Goal: Information Seeking & Learning: Learn about a topic

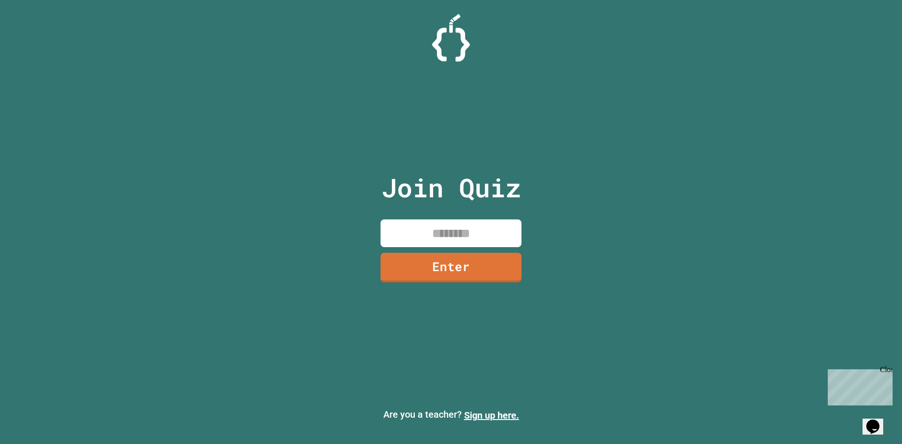
click at [411, 237] on input at bounding box center [450, 233] width 141 height 28
type input "********"
click at [437, 265] on link "Enter" at bounding box center [451, 267] width 142 height 30
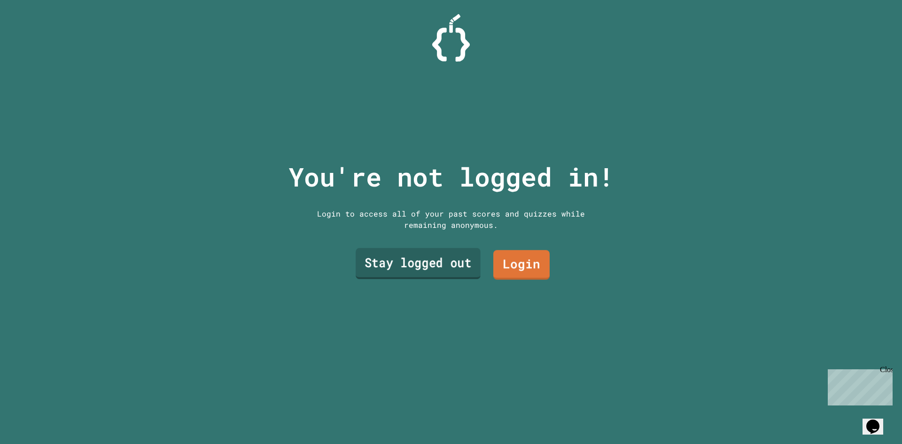
click at [447, 260] on link "Stay logged out" at bounding box center [417, 263] width 125 height 31
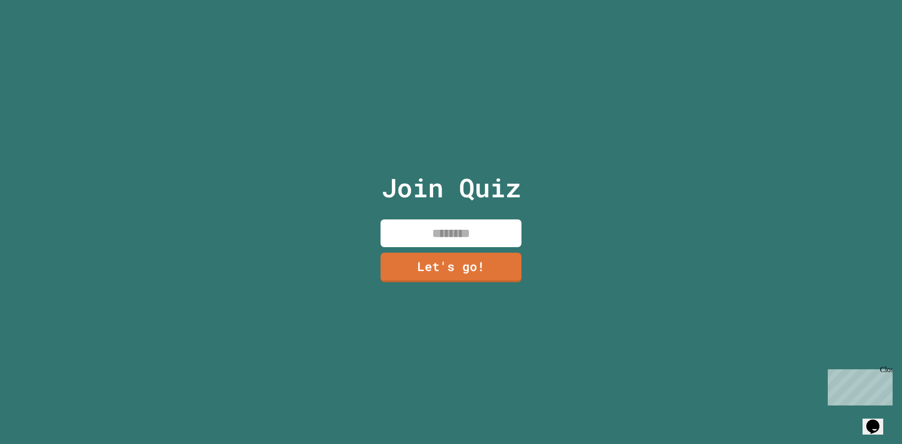
click at [444, 243] on input at bounding box center [450, 233] width 141 height 28
type input "**********"
click at [446, 257] on link "Let's go!" at bounding box center [450, 266] width 141 height 31
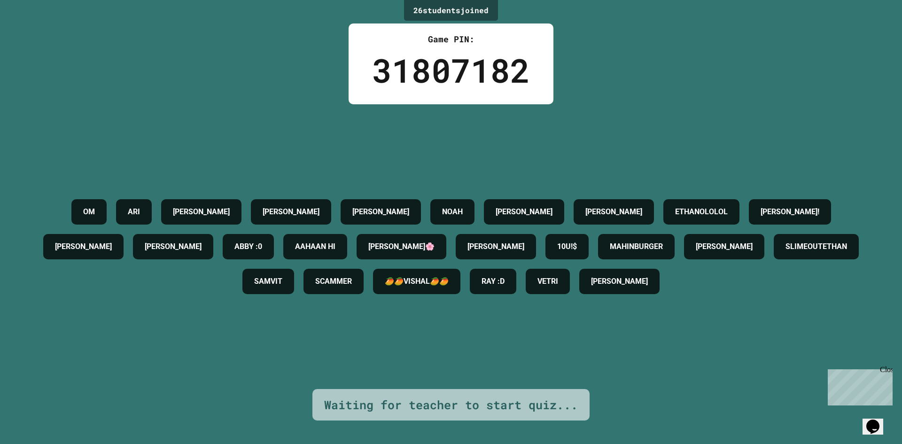
click at [350, 212] on div "OM [PERSON_NAME] [PERSON_NAME] [PERSON_NAME] [PERSON_NAME] ETHANOLOLOL [PERSON_…" at bounding box center [450, 246] width 855 height 104
click at [349, 208] on div "OM [PERSON_NAME] [PERSON_NAME] [PERSON_NAME] [PERSON_NAME] ETHANOLOLOL [PERSON_…" at bounding box center [450, 246] width 855 height 104
click at [331, 199] on div "[PERSON_NAME]" at bounding box center [291, 211] width 80 height 25
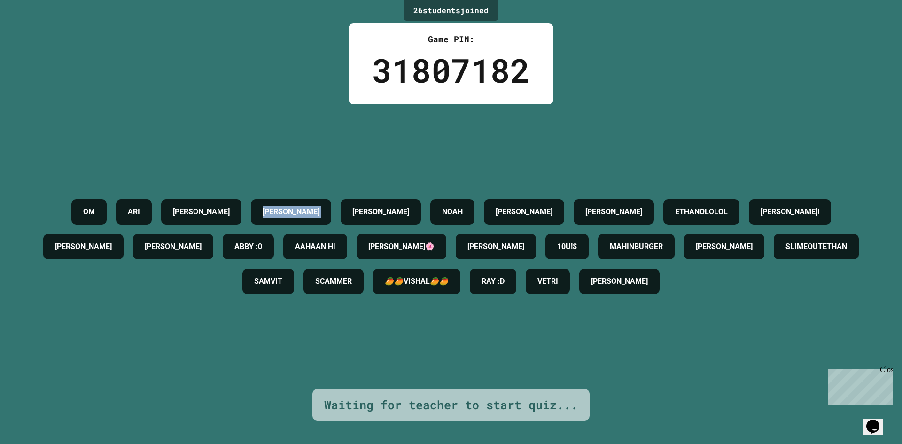
click at [331, 199] on div "[PERSON_NAME]" at bounding box center [291, 211] width 80 height 25
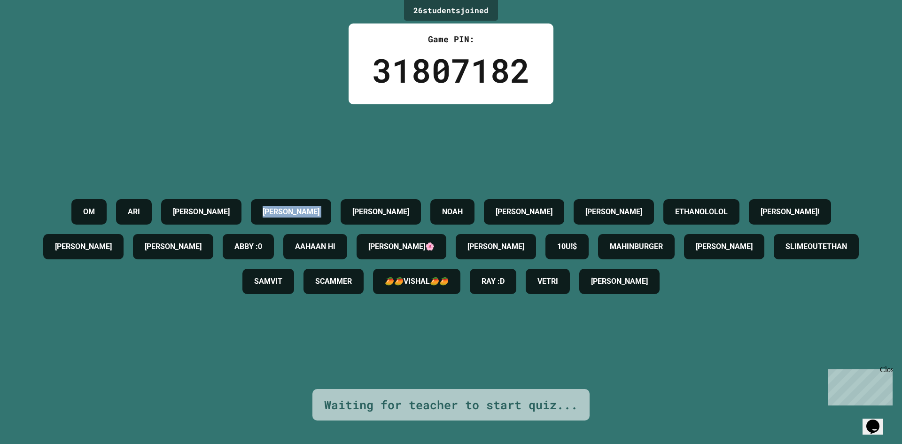
click at [331, 199] on div "[PERSON_NAME]" at bounding box center [291, 211] width 80 height 25
click at [331, 200] on div "[PERSON_NAME]" at bounding box center [291, 211] width 80 height 25
click at [331, 201] on div "[PERSON_NAME]" at bounding box center [291, 211] width 80 height 25
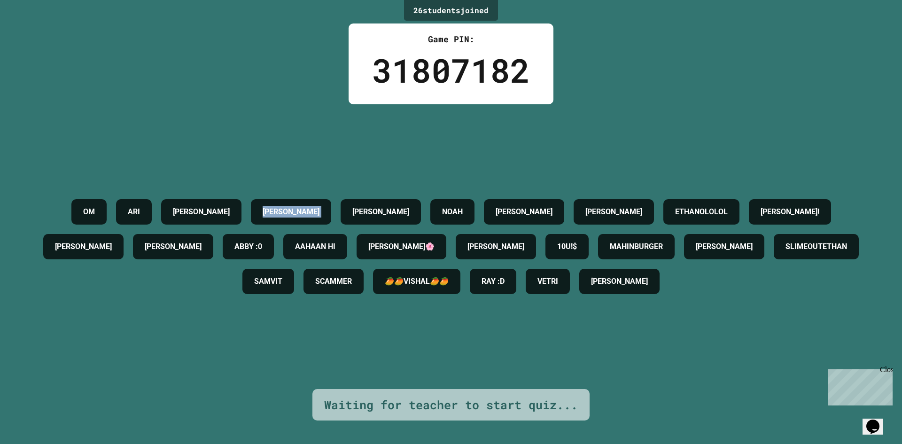
click at [331, 201] on div "[PERSON_NAME]" at bounding box center [291, 211] width 80 height 25
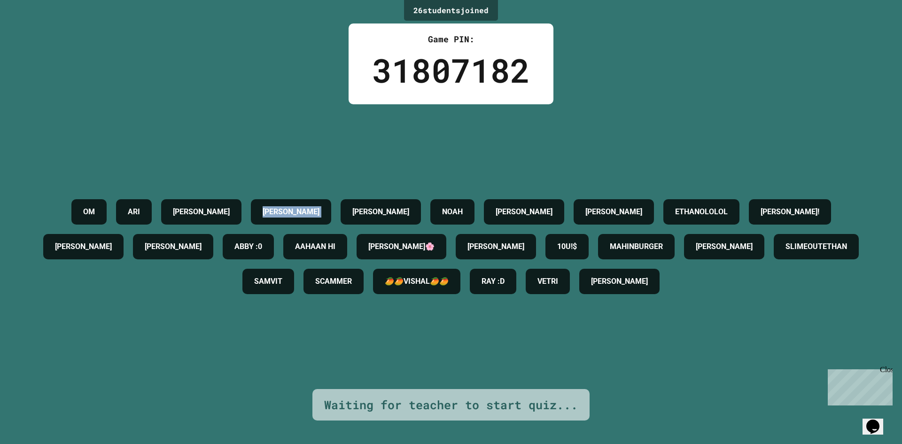
click at [331, 201] on div "[PERSON_NAME]" at bounding box center [291, 211] width 80 height 25
click at [345, 201] on div "OM [PERSON_NAME] [PERSON_NAME] [PERSON_NAME] [PERSON_NAME] ETHANOLOLOL [PERSON_…" at bounding box center [450, 246] width 855 height 104
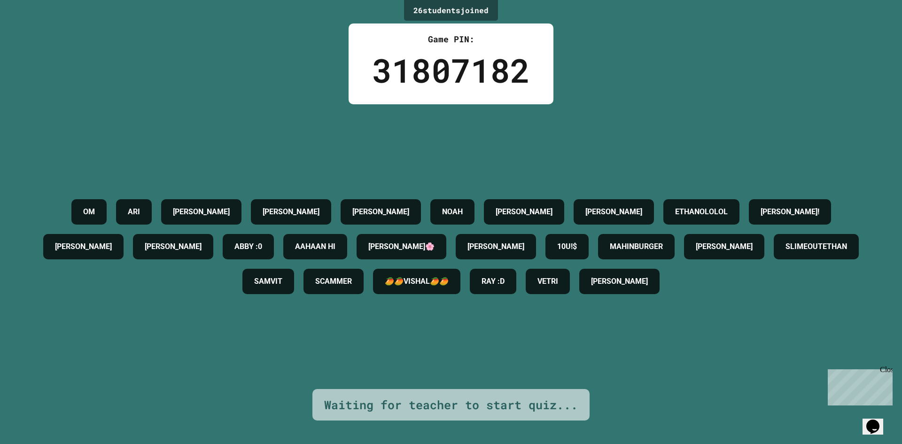
click at [421, 215] on div "[PERSON_NAME]" at bounding box center [380, 211] width 80 height 25
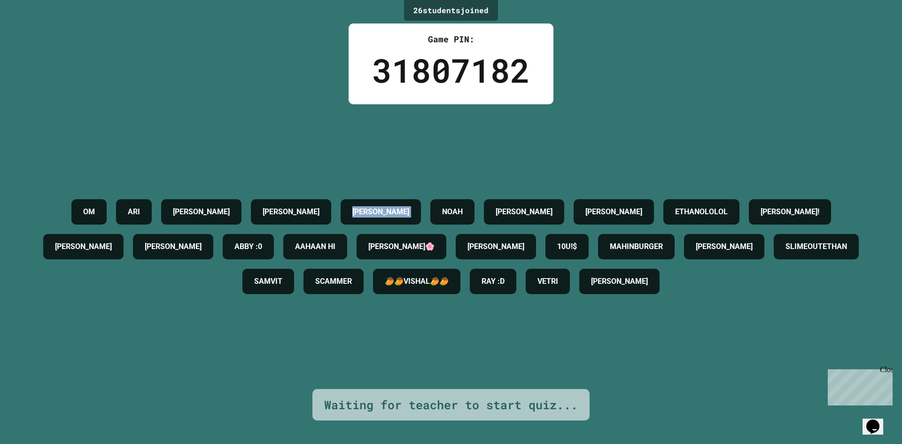
click at [421, 215] on div "[PERSON_NAME]" at bounding box center [380, 211] width 80 height 25
click at [421, 211] on div "[PERSON_NAME]" at bounding box center [380, 211] width 80 height 25
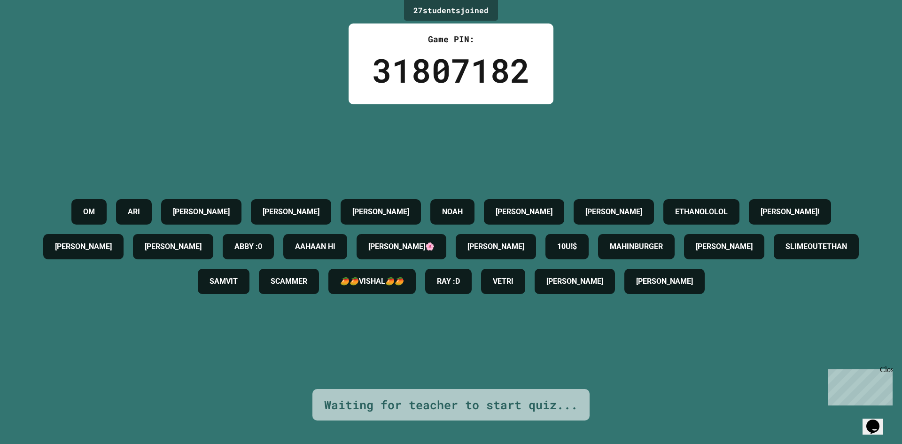
click at [335, 241] on h4 "AAHAAN HI" at bounding box center [315, 246] width 40 height 11
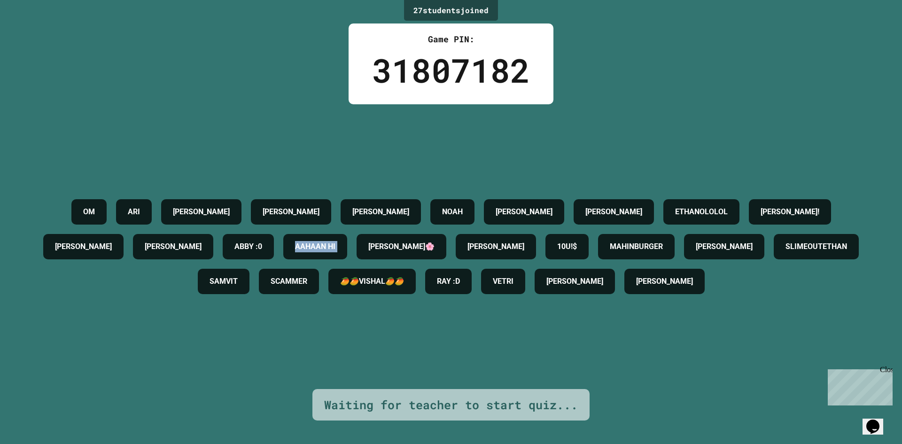
click at [335, 241] on h4 "AAHAAN HI" at bounding box center [315, 246] width 40 height 11
drag, startPoint x: 422, startPoint y: 221, endPoint x: 382, endPoint y: 195, distance: 48.2
click at [347, 234] on div "AAHAAN HI" at bounding box center [315, 246] width 64 height 25
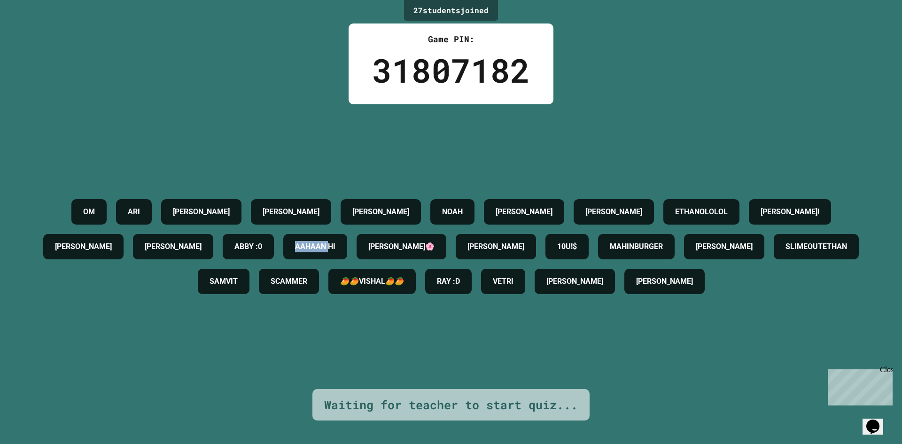
click at [347, 234] on div "AAHAAN HI" at bounding box center [315, 246] width 64 height 25
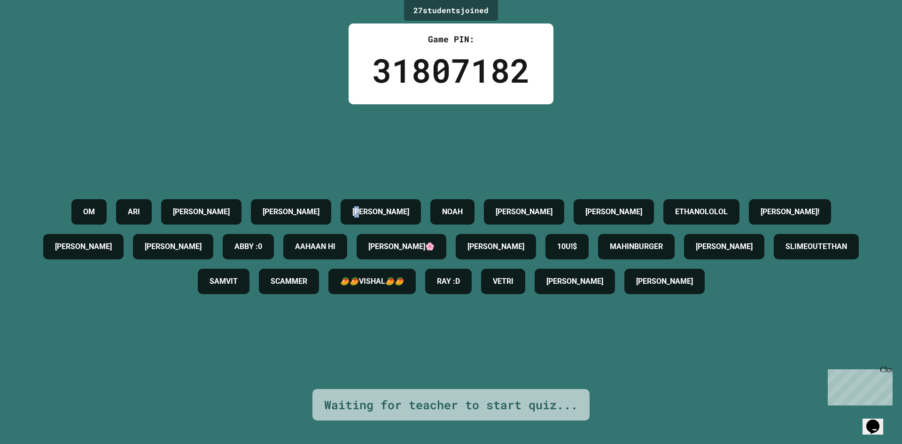
click at [381, 206] on h4 "[PERSON_NAME]" at bounding box center [380, 211] width 57 height 11
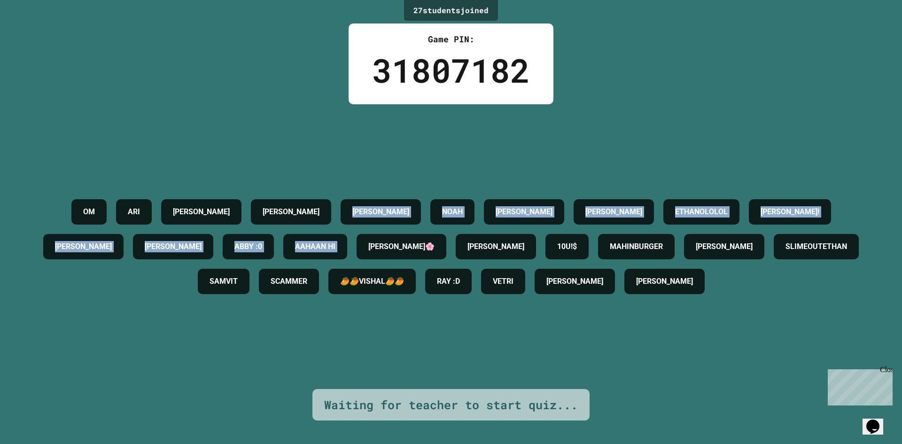
drag, startPoint x: 381, startPoint y: 187, endPoint x: 337, endPoint y: 217, distance: 53.0
click at [361, 208] on div "OM [PERSON_NAME] [PERSON_NAME] [PERSON_NAME] [PERSON_NAME] ETHANOLOLOL [PERSON_…" at bounding box center [450, 246] width 855 height 104
click at [344, 245] on div "OM [PERSON_NAME] [PERSON_NAME] [PERSON_NAME] [PERSON_NAME] ETHANOLOLOL [PERSON_…" at bounding box center [450, 246] width 855 height 104
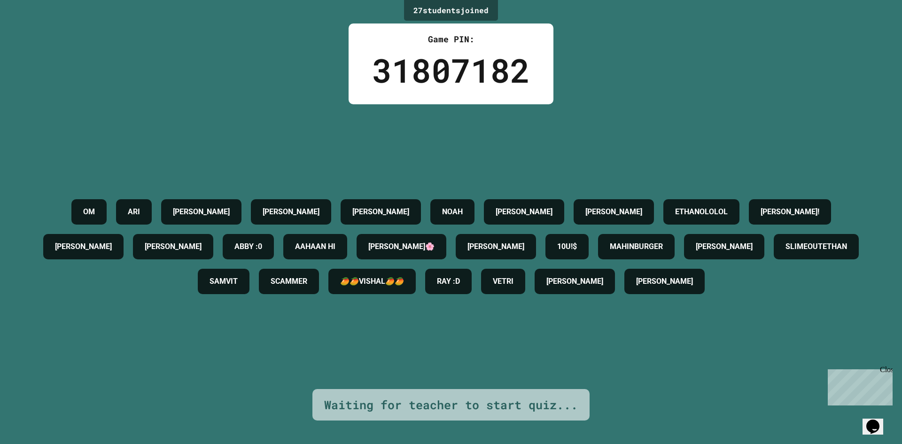
click at [344, 245] on div "OM [PERSON_NAME] [PERSON_NAME] [PERSON_NAME] [PERSON_NAME] ETHANOLOLOL [PERSON_…" at bounding box center [450, 246] width 855 height 104
click at [343, 242] on div "OM [PERSON_NAME] [PERSON_NAME] [PERSON_NAME] [PERSON_NAME] ETHANOLOLOL [PERSON_…" at bounding box center [450, 246] width 855 height 104
click at [331, 199] on div "[PERSON_NAME]" at bounding box center [291, 211] width 80 height 25
drag, startPoint x: 332, startPoint y: 191, endPoint x: 333, endPoint y: 169, distance: 22.1
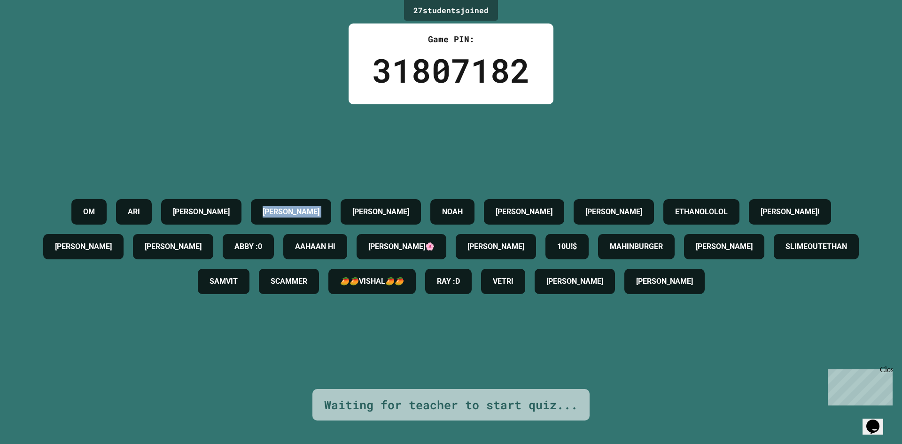
click at [331, 199] on div "[PERSON_NAME]" at bounding box center [291, 211] width 80 height 25
click at [421, 199] on div "[PERSON_NAME]" at bounding box center [380, 211] width 80 height 25
click at [409, 206] on h4 "[PERSON_NAME]" at bounding box center [380, 211] width 57 height 11
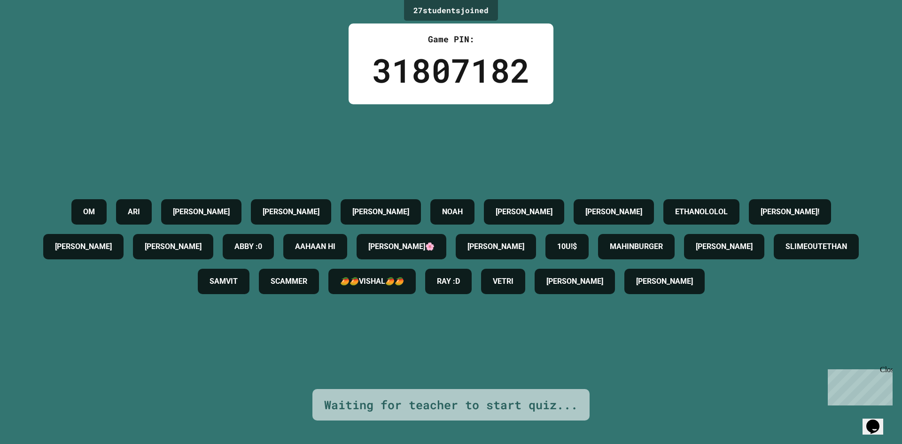
click at [409, 206] on h4 "[PERSON_NAME]" at bounding box center [380, 211] width 57 height 11
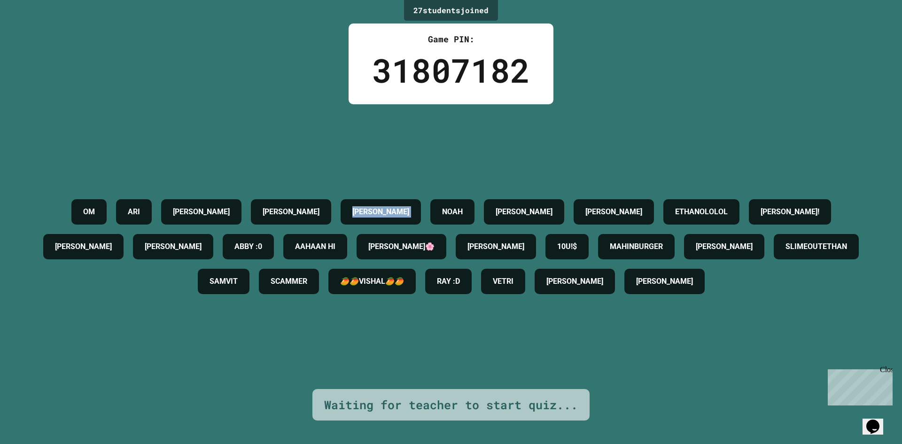
click at [437, 194] on div "OM [PERSON_NAME] [PERSON_NAME] [PERSON_NAME] [PERSON_NAME] ETHANOLOLOL [PERSON_…" at bounding box center [450, 246] width 855 height 104
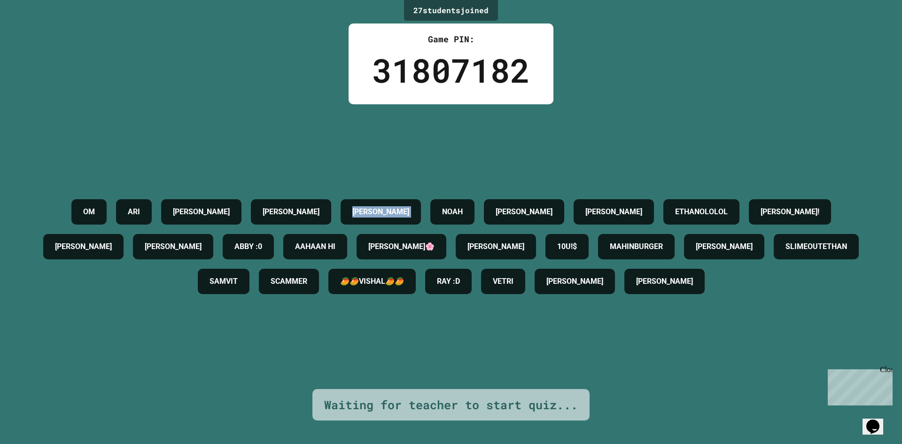
click at [437, 194] on div "OM [PERSON_NAME] [PERSON_NAME] [PERSON_NAME] [PERSON_NAME] ETHANOLOLOL [PERSON_…" at bounding box center [450, 246] width 855 height 104
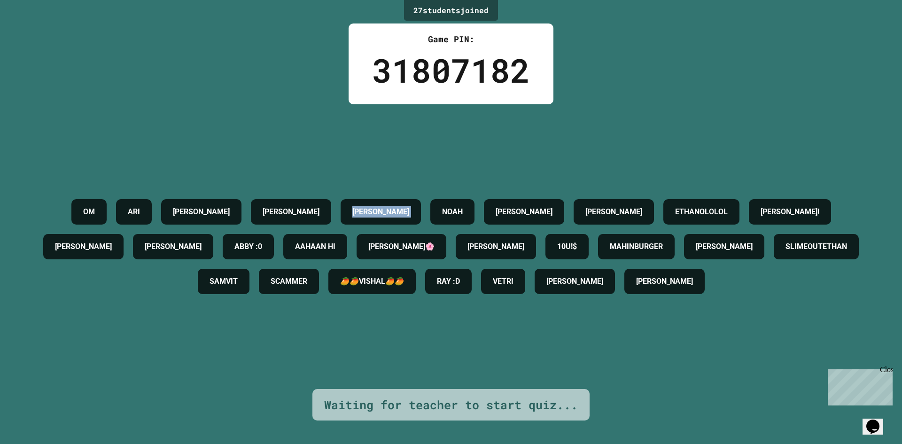
click at [437, 194] on div "OM [PERSON_NAME] [PERSON_NAME] [PERSON_NAME] [PERSON_NAME] ETHANOLOLOL [PERSON_…" at bounding box center [450, 246] width 855 height 104
click at [435, 194] on div "OM [PERSON_NAME] [PERSON_NAME] [PERSON_NAME] [PERSON_NAME] ETHANOLOLOL [PERSON_…" at bounding box center [450, 246] width 855 height 104
click at [432, 154] on div "OM [PERSON_NAME] [PERSON_NAME] [PERSON_NAME] [PERSON_NAME] ETHANOLOLOL [PERSON_…" at bounding box center [450, 246] width 855 height 285
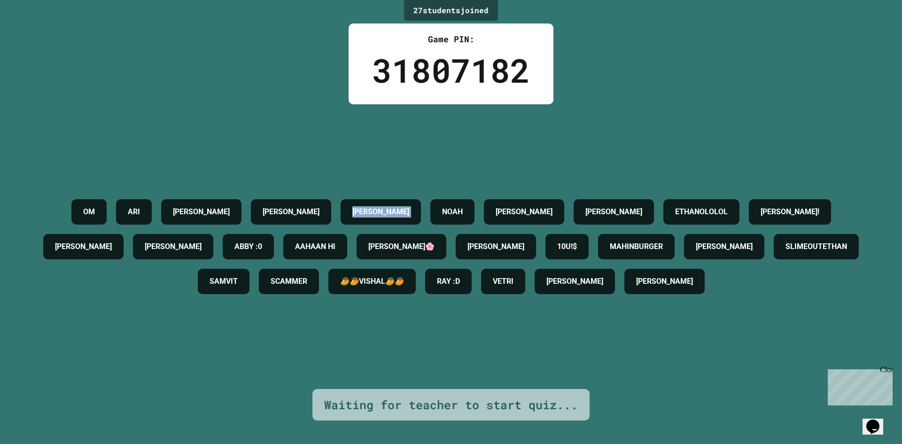
click at [432, 154] on div "OM [PERSON_NAME] [PERSON_NAME] [PERSON_NAME] [PERSON_NAME] ETHANOLOLOL [PERSON_…" at bounding box center [450, 246] width 855 height 285
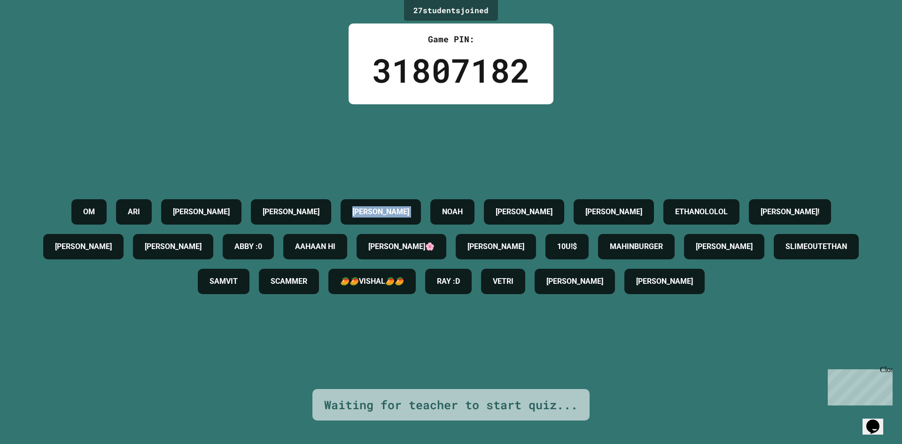
click at [432, 154] on div "OM [PERSON_NAME] [PERSON_NAME] [PERSON_NAME] [PERSON_NAME] ETHANOLOLOL [PERSON_…" at bounding box center [450, 246] width 855 height 285
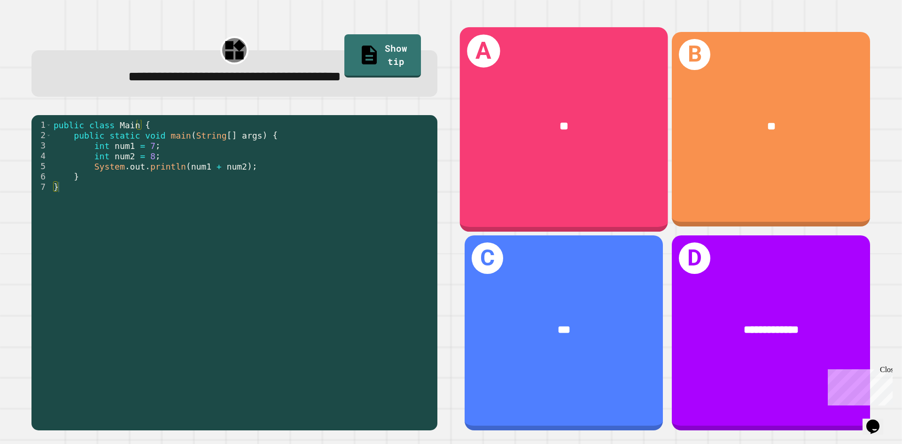
click at [519, 132] on div "**" at bounding box center [564, 126] width 208 height 63
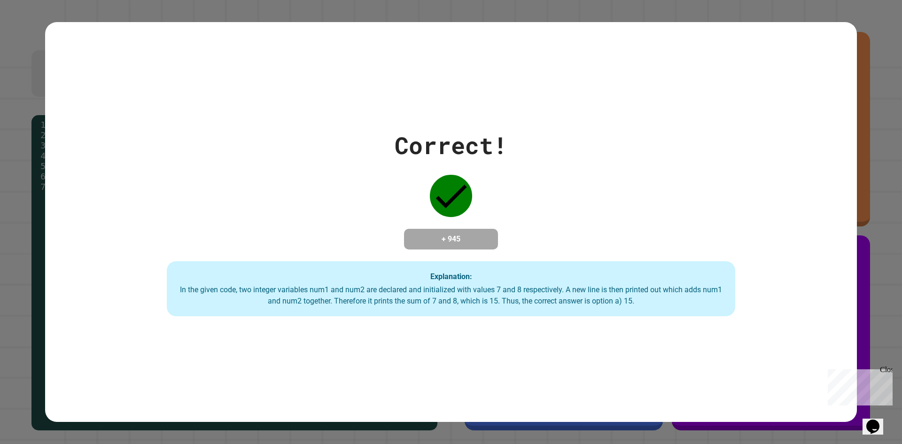
click at [436, 196] on icon at bounding box center [451, 196] width 42 height 42
click at [888, 370] on div "Close" at bounding box center [885, 371] width 12 height 12
click at [535, 228] on div "Correct! + 945 Explanation: In the given code, two integer variables num1 and n…" at bounding box center [450, 222] width 811 height 189
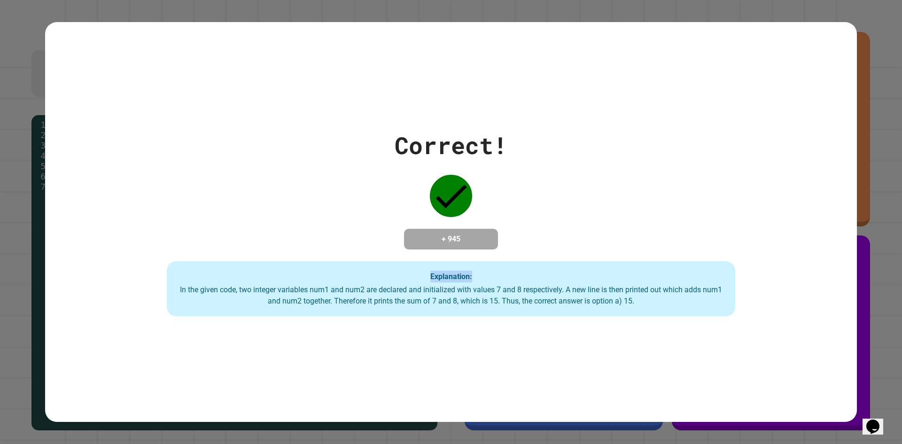
click at [535, 228] on div "Correct! + 945 Explanation: In the given code, two integer variables num1 and n…" at bounding box center [450, 222] width 811 height 189
drag, startPoint x: 465, startPoint y: 197, endPoint x: 457, endPoint y: 199, distance: 8.7
click at [460, 198] on div at bounding box center [450, 195] width 47 height 47
click at [457, 199] on icon at bounding box center [451, 196] width 42 height 42
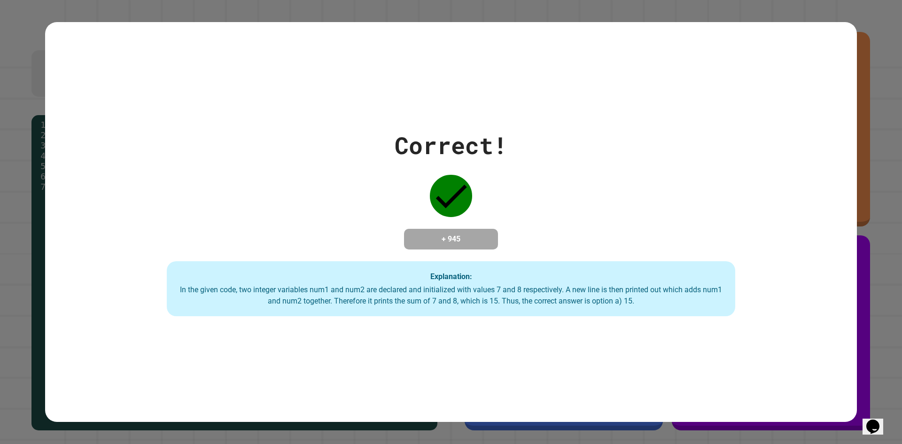
click at [457, 199] on icon at bounding box center [451, 196] width 42 height 42
click at [430, 202] on icon at bounding box center [451, 196] width 42 height 42
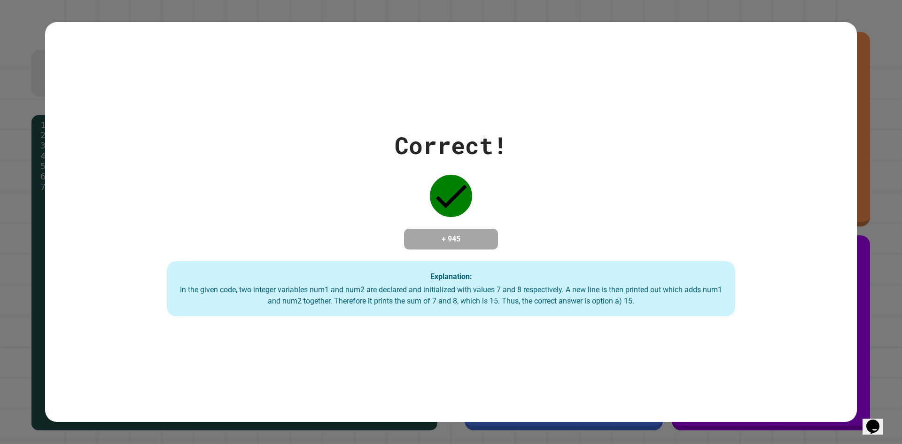
click at [430, 202] on icon at bounding box center [451, 196] width 42 height 42
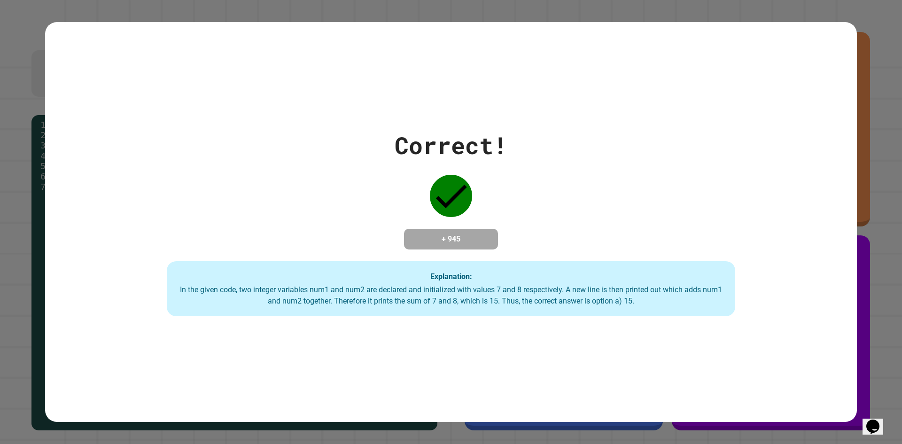
click at [410, 195] on div "Correct! + 945 Explanation: In the given code, two integer variables num1 and n…" at bounding box center [450, 222] width 811 height 189
click at [417, 202] on div "Correct! + 945 Explanation: In the given code, two integer variables num1 and n…" at bounding box center [450, 222] width 811 height 189
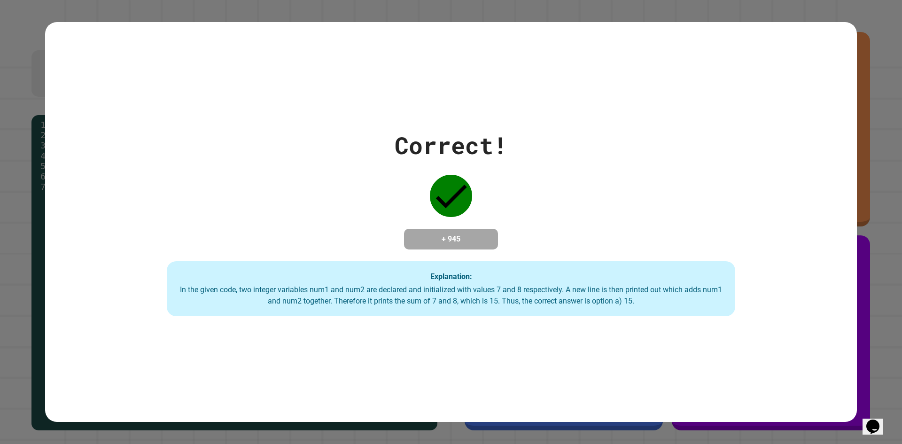
click at [422, 204] on div "Correct! + 945 Explanation: In the given code, two integer variables num1 and n…" at bounding box center [450, 222] width 811 height 189
drag, startPoint x: 426, startPoint y: 208, endPoint x: 435, endPoint y: 215, distance: 11.0
click at [432, 212] on div "Correct! + 945 Explanation: In the given code, two integer variables num1 and n…" at bounding box center [450, 222] width 811 height 189
click at [434, 214] on div "Correct! + 945 Explanation: In the given code, two integer variables num1 and n…" at bounding box center [450, 222] width 811 height 189
click at [435, 215] on div "Correct! + 945 Explanation: In the given code, two integer variables num1 and n…" at bounding box center [450, 222] width 811 height 189
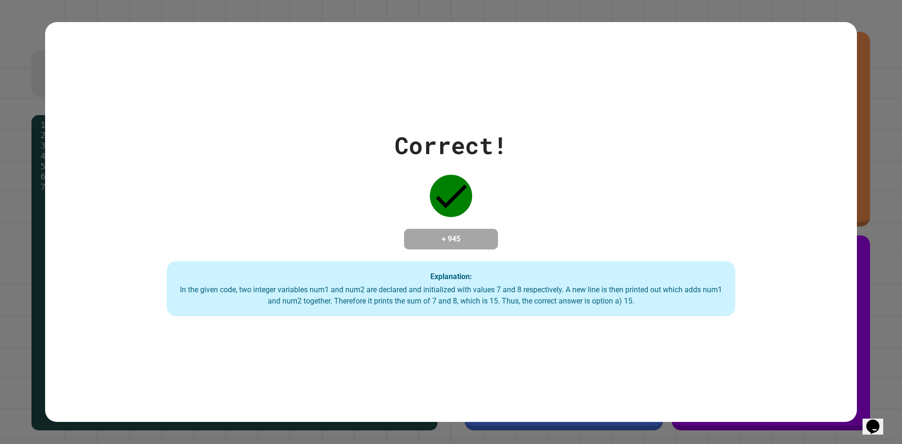
click at [443, 219] on div "Correct! + 945 Explanation: In the given code, two integer variables num1 and n…" at bounding box center [450, 222] width 811 height 189
click at [447, 233] on h4 "+ 945" at bounding box center [450, 238] width 75 height 11
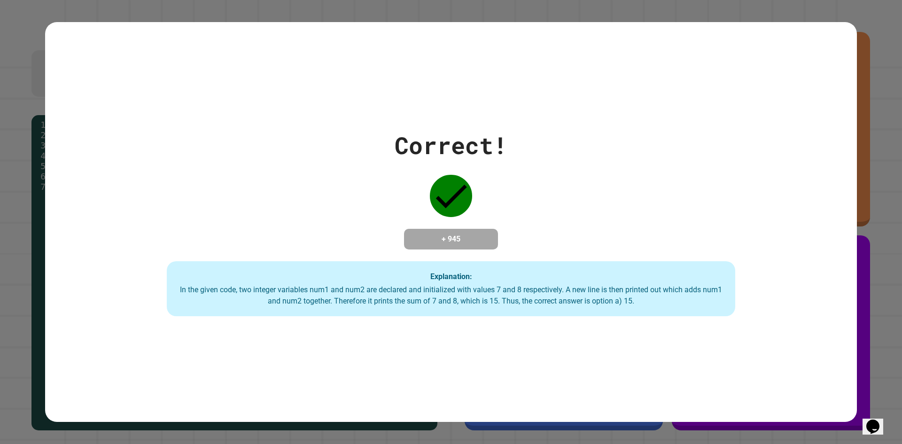
click at [445, 215] on div "Correct! + 945 Explanation: In the given code, two integer variables num1 and n…" at bounding box center [450, 222] width 811 height 189
click at [445, 217] on div "Correct! + 945 Explanation: In the given code, two integer variables num1 and n…" at bounding box center [450, 222] width 811 height 189
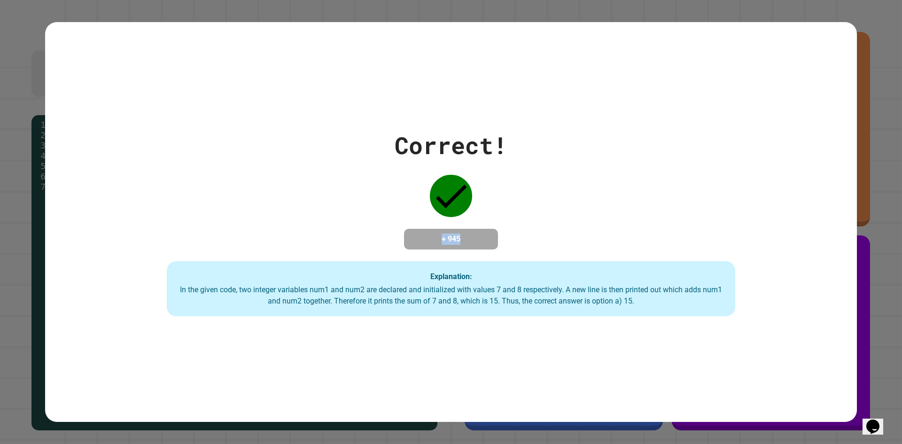
click at [444, 217] on div "Correct! + 945 Explanation: In the given code, two integer variables num1 and n…" at bounding box center [450, 222] width 811 height 189
click at [444, 221] on div "Correct! + 945 Explanation: In the given code, two integer variables num1 and n…" at bounding box center [450, 222] width 811 height 189
click at [444, 229] on div "+ 945" at bounding box center [451, 239] width 94 height 21
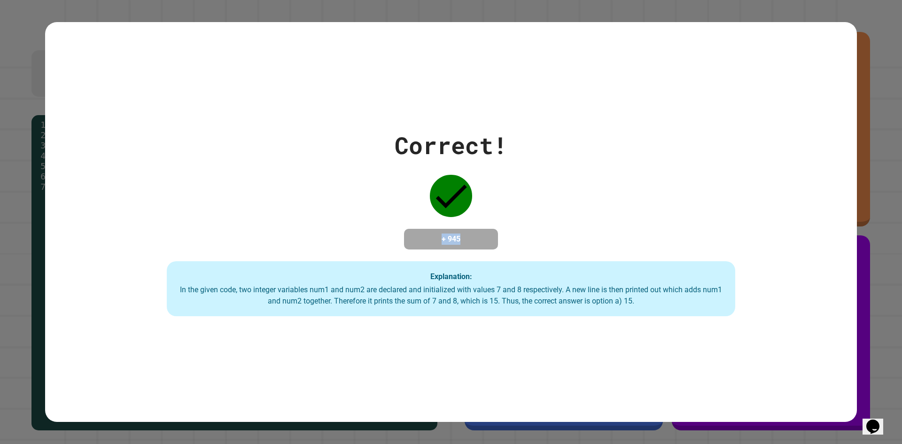
click at [444, 229] on div "+ 945" at bounding box center [451, 239] width 94 height 21
click at [442, 229] on div "+ 945" at bounding box center [451, 239] width 94 height 21
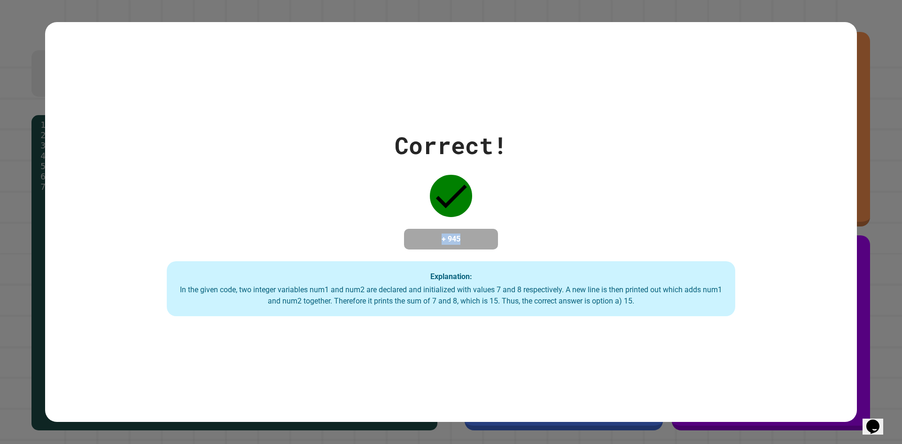
click at [442, 229] on div "+ 945" at bounding box center [451, 239] width 94 height 21
click at [441, 229] on div "+ 945" at bounding box center [451, 239] width 94 height 21
click at [437, 215] on div "Correct! + 945 Explanation: In the given code, two integer variables num1 and n…" at bounding box center [450, 222] width 811 height 189
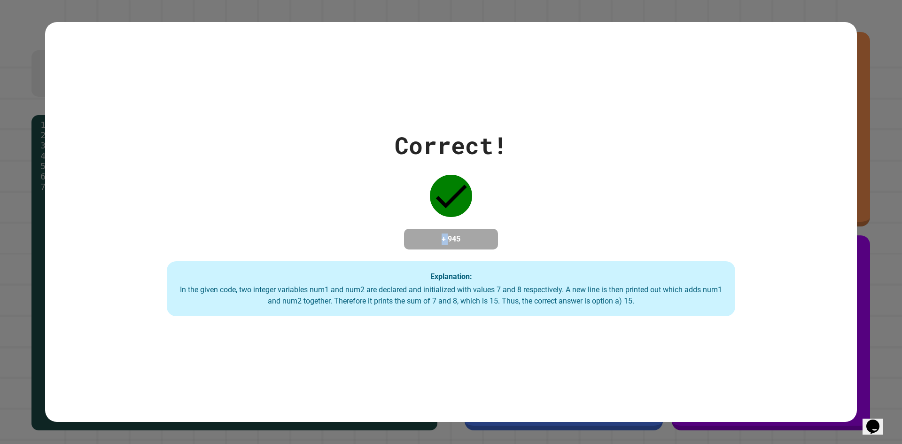
click at [437, 215] on div "Correct! + 945 Explanation: In the given code, two integer variables num1 and n…" at bounding box center [450, 222] width 811 height 189
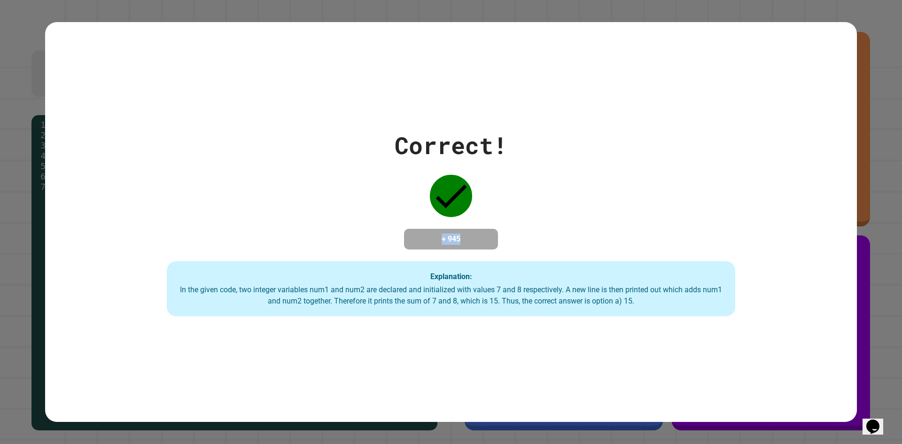
click at [437, 215] on div "Correct! + 945 Explanation: In the given code, two integer variables num1 and n…" at bounding box center [450, 222] width 811 height 189
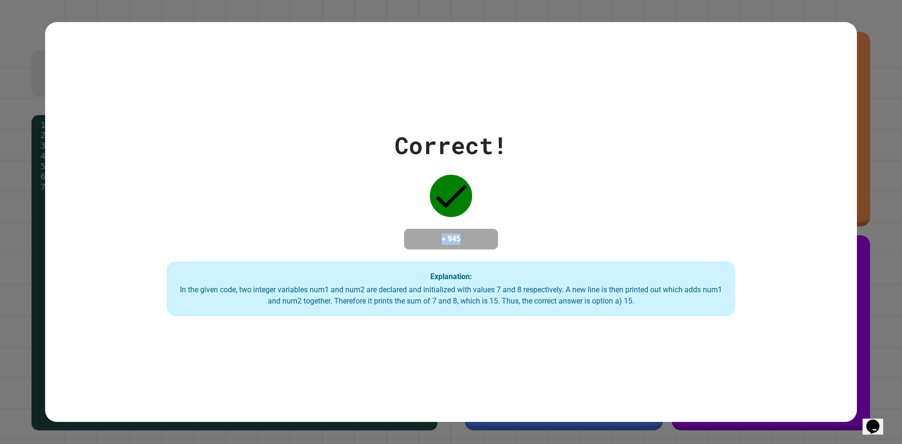
click at [437, 215] on div "Correct! + 945 Explanation: In the given code, two integer variables num1 and n…" at bounding box center [450, 222] width 811 height 189
click at [431, 199] on icon at bounding box center [451, 196] width 42 height 42
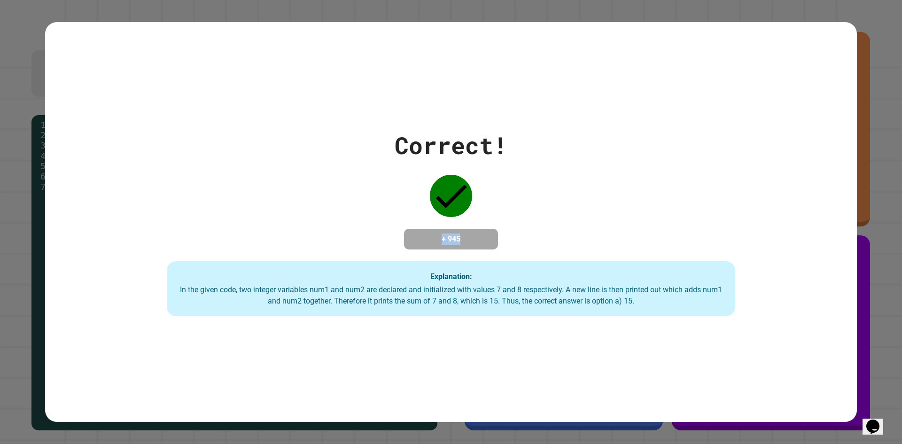
click at [431, 199] on icon at bounding box center [451, 196] width 42 height 42
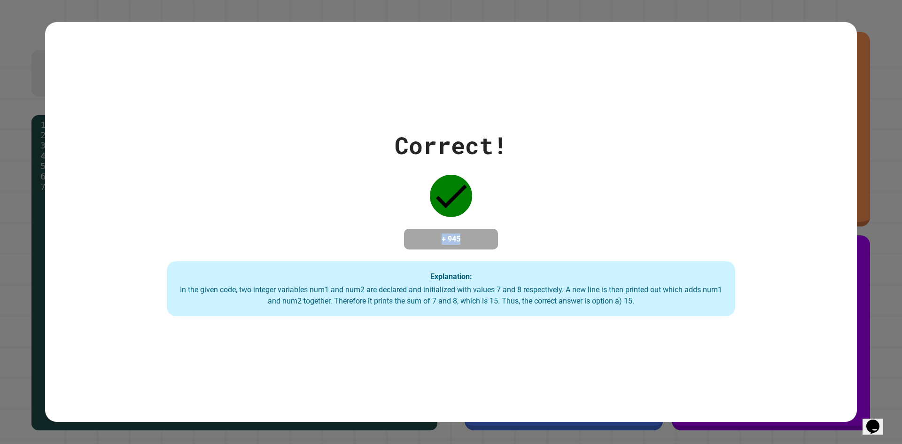
click at [431, 199] on icon at bounding box center [451, 196] width 42 height 42
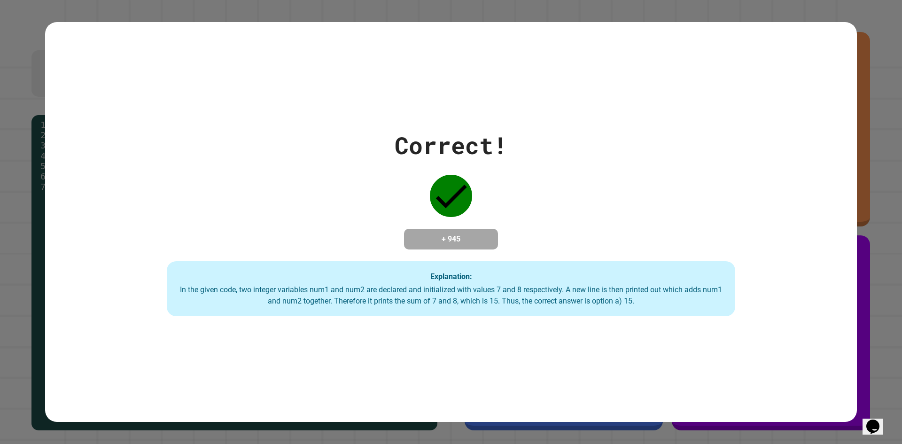
drag, startPoint x: 326, startPoint y: 96, endPoint x: 337, endPoint y: 107, distance: 14.9
click at [337, 107] on div "Correct! + 945 Explanation: In the given code, two integer variables num1 and n…" at bounding box center [450, 222] width 811 height 400
drag, startPoint x: 424, startPoint y: 99, endPoint x: 407, endPoint y: 144, distance: 47.9
click at [409, 142] on div "Correct! + 945 Explanation: In the given code, two integer variables num1 and n…" at bounding box center [450, 222] width 811 height 400
drag, startPoint x: 322, startPoint y: 261, endPoint x: 394, endPoint y: 235, distance: 76.6
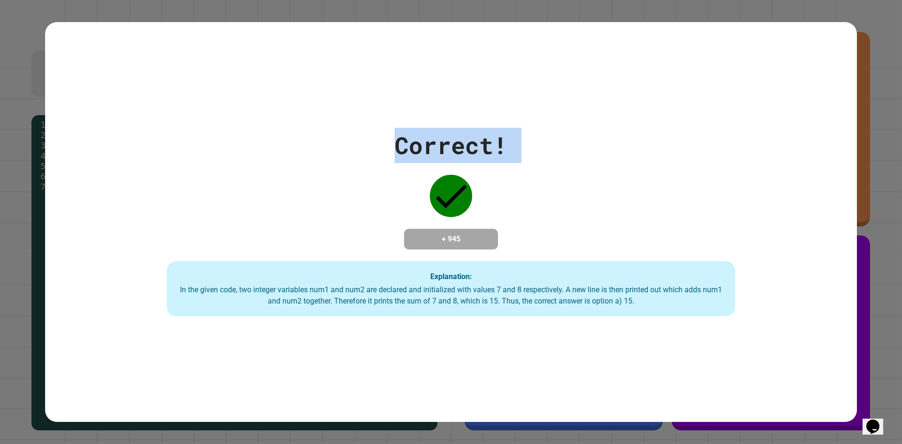
click at [430, 213] on div "Correct! + 945 Explanation: In the given code, two integer variables num1 and n…" at bounding box center [450, 222] width 811 height 189
click at [424, 174] on div "Correct! + 945 Explanation: In the given code, two integer variables num1 and n…" at bounding box center [450, 222] width 811 height 189
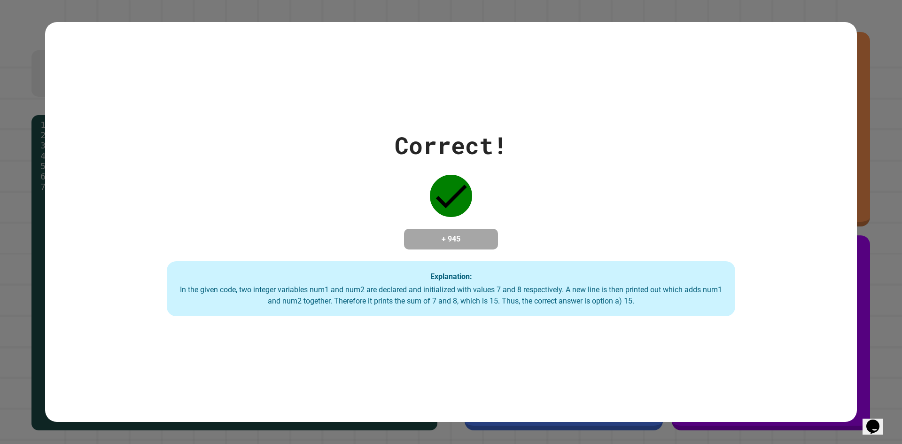
click at [242, 168] on div "Correct! + 945 Explanation: In the given code, two integer variables num1 and n…" at bounding box center [450, 222] width 811 height 189
click at [381, 138] on div "Correct! + 945 Explanation: In the given code, two integer variables num1 and n…" at bounding box center [450, 222] width 811 height 189
drag, startPoint x: 359, startPoint y: 158, endPoint x: 520, endPoint y: 181, distance: 162.3
click at [535, 172] on div "Correct! + 945 Explanation: In the given code, two integer variables num1 and n…" at bounding box center [450, 222] width 811 height 400
click at [526, 200] on div "Correct! + 945 Explanation: In the given code, two integer variables num1 and n…" at bounding box center [450, 222] width 811 height 189
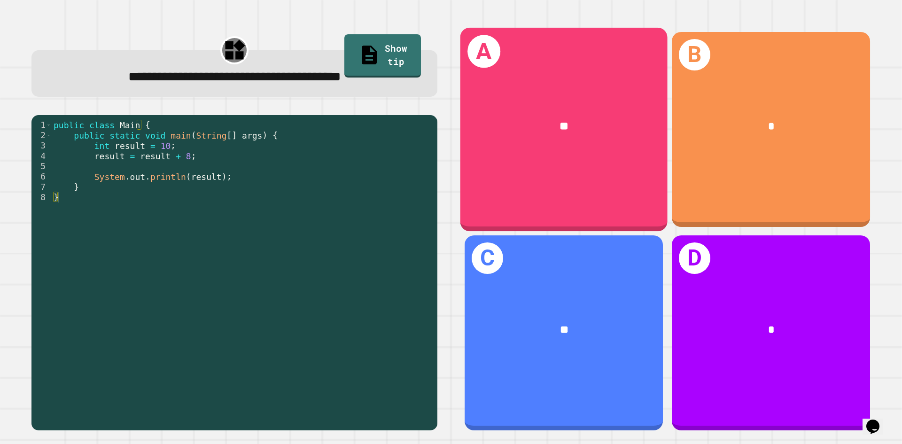
click at [752, 126] on div "*" at bounding box center [771, 126] width 154 height 17
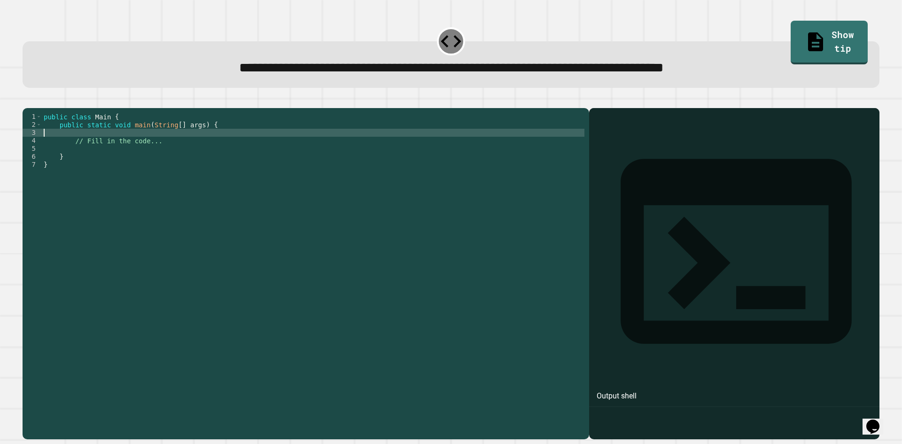
click at [189, 150] on div "public class Main { public static void main ( String [ ] args ) { // Fill in th…" at bounding box center [313, 264] width 542 height 303
type textarea "*"
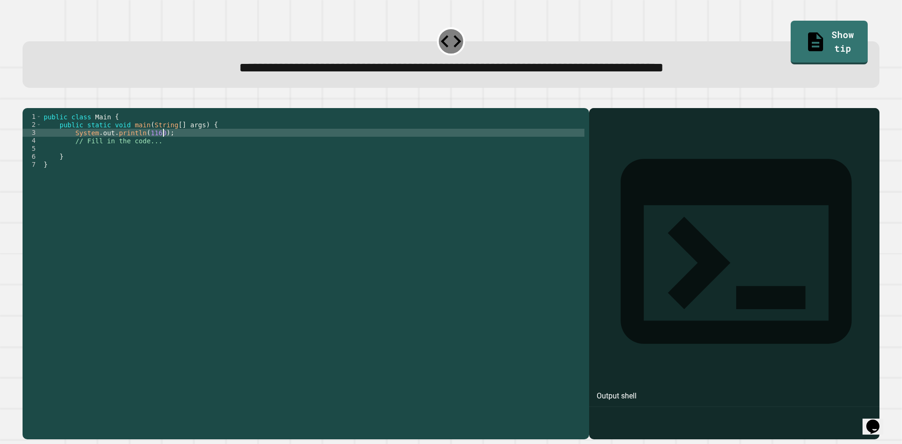
scroll to position [0, 8]
click at [177, 142] on div "public class Main { public static void main ( String [ ] args ) { System . out …" at bounding box center [313, 264] width 542 height 303
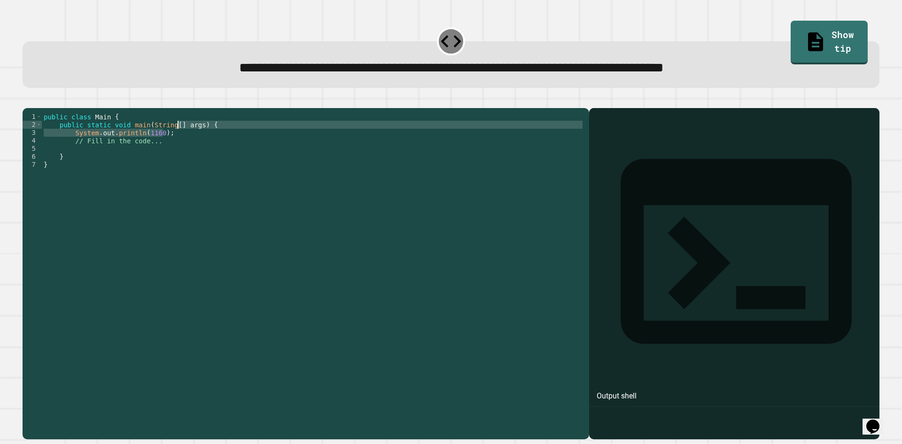
type textarea "**********"
click at [27, 100] on icon "button" at bounding box center [27, 100] width 0 height 0
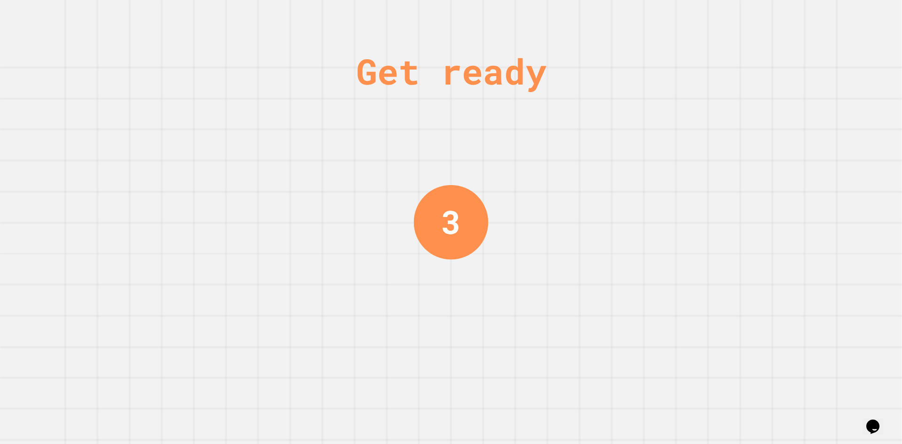
click at [411, 177] on div "Get ready 3" at bounding box center [451, 222] width 902 height 444
click at [426, 175] on div "Get ready 2" at bounding box center [451, 222] width 70 height 444
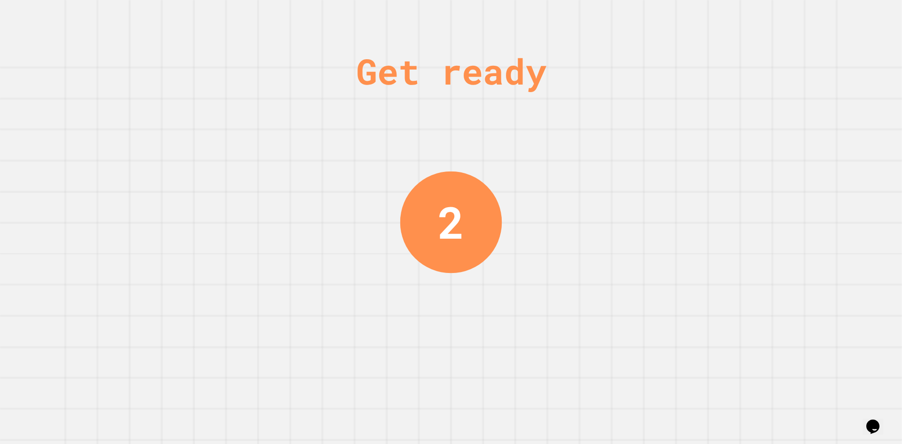
click at [424, 172] on div "2" at bounding box center [451, 222] width 102 height 102
click at [424, 171] on div "2" at bounding box center [451, 222] width 102 height 102
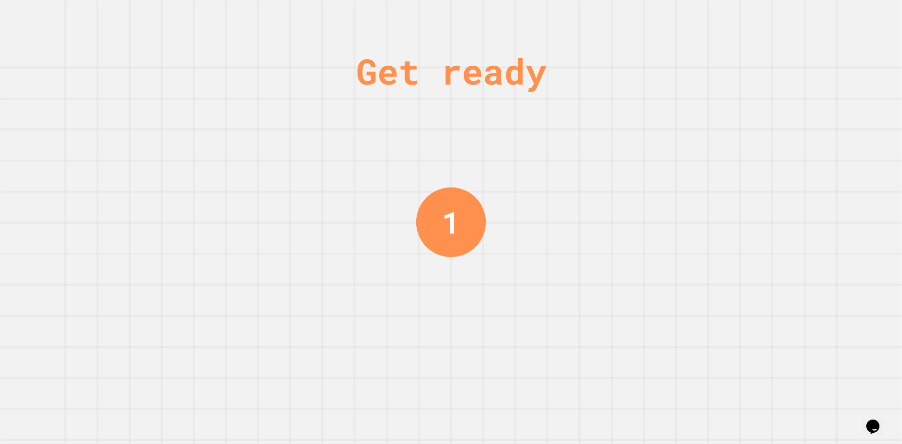
click at [453, 203] on div "1" at bounding box center [451, 221] width 18 height 45
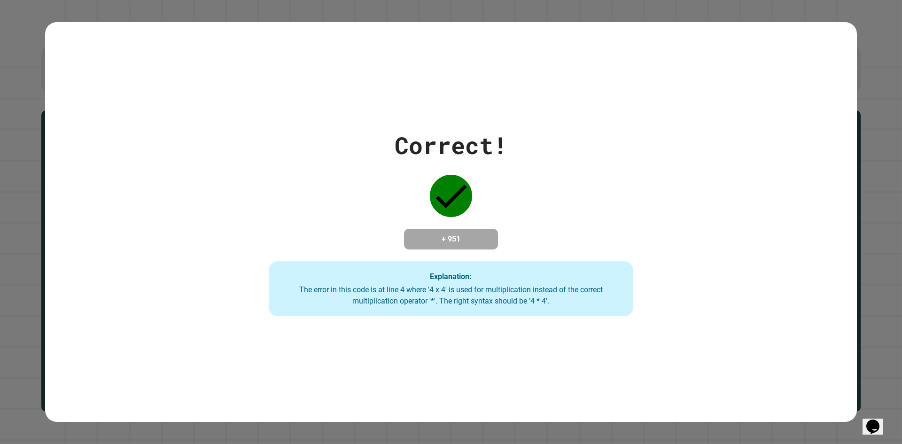
drag, startPoint x: 378, startPoint y: 263, endPoint x: 372, endPoint y: 268, distance: 7.3
drag, startPoint x: 372, startPoint y: 268, endPoint x: 369, endPoint y: 277, distance: 9.9
drag, startPoint x: 369, startPoint y: 277, endPoint x: 363, endPoint y: 274, distance: 6.3
drag, startPoint x: 363, startPoint y: 273, endPoint x: 216, endPoint y: 354, distance: 168.3
click at [216, 354] on div "Correct! + 951 Explanation: The error in this code is at line 4 where '4 x 4' i…" at bounding box center [450, 222] width 811 height 400
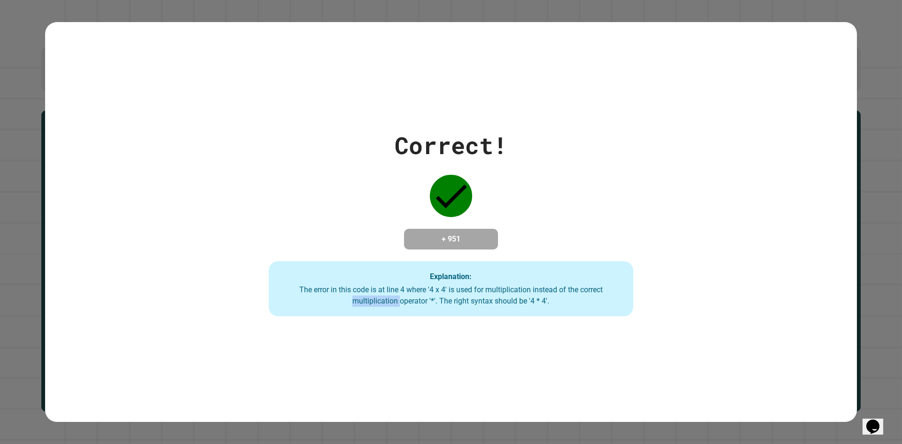
click at [216, 354] on div "Correct! + 951 Explanation: The error in this code is at line 4 where '4 x 4' i…" at bounding box center [450, 222] width 811 height 400
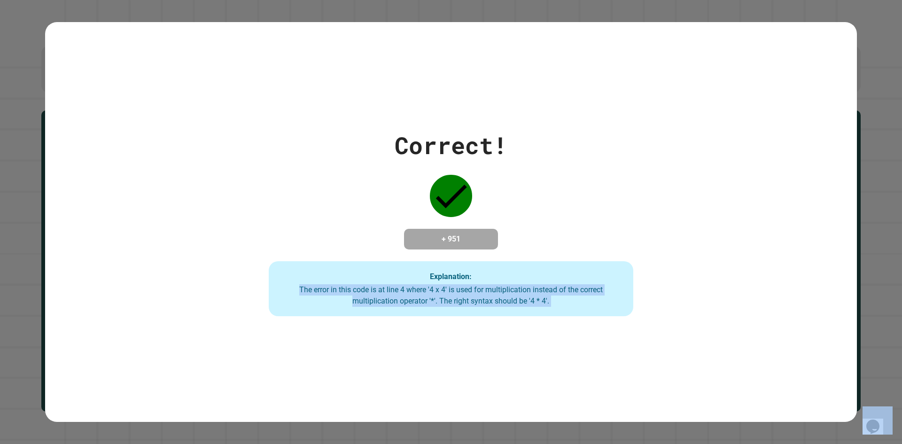
click at [216, 354] on div "Correct! + 951 Explanation: The error in this code is at line 4 where '4 x 4' i…" at bounding box center [450, 222] width 811 height 400
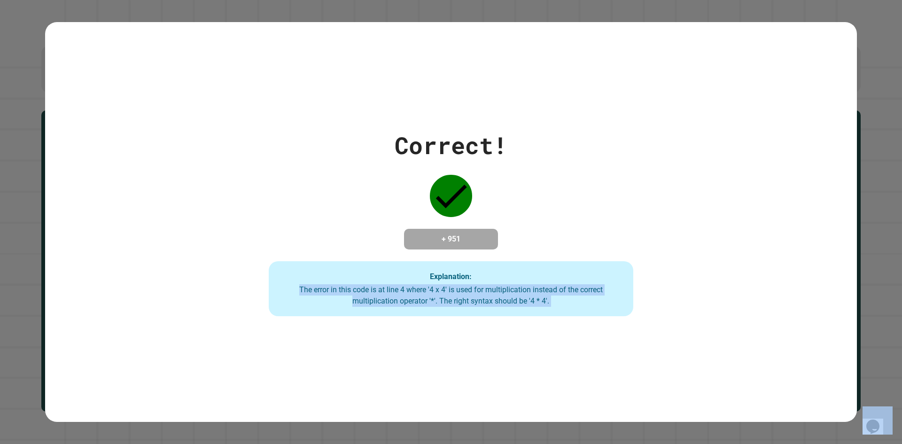
click at [216, 354] on div "Correct! + 951 Explanation: The error in this code is at line 4 where '4 x 4' i…" at bounding box center [450, 222] width 811 height 400
click at [211, 354] on div "Correct! + 951 Explanation: The error in this code is at line 4 where '4 x 4' i…" at bounding box center [450, 222] width 811 height 400
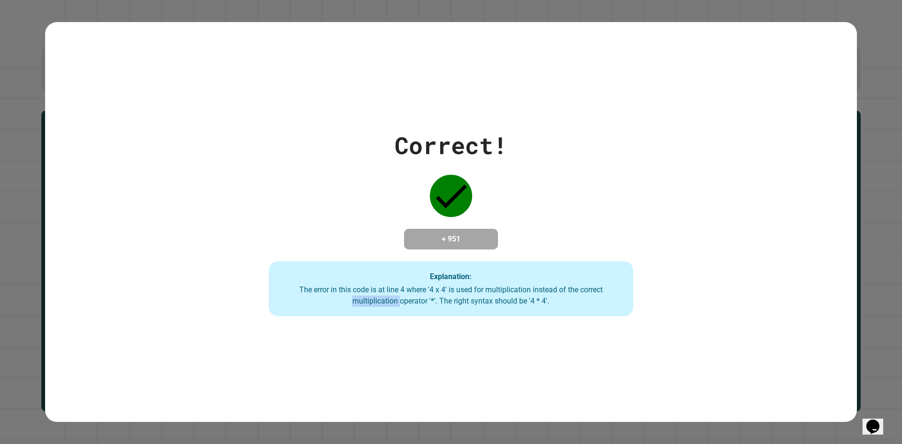
click at [211, 354] on div "Correct! + 951 Explanation: The error in this code is at line 4 where '4 x 4' i…" at bounding box center [450, 222] width 811 height 400
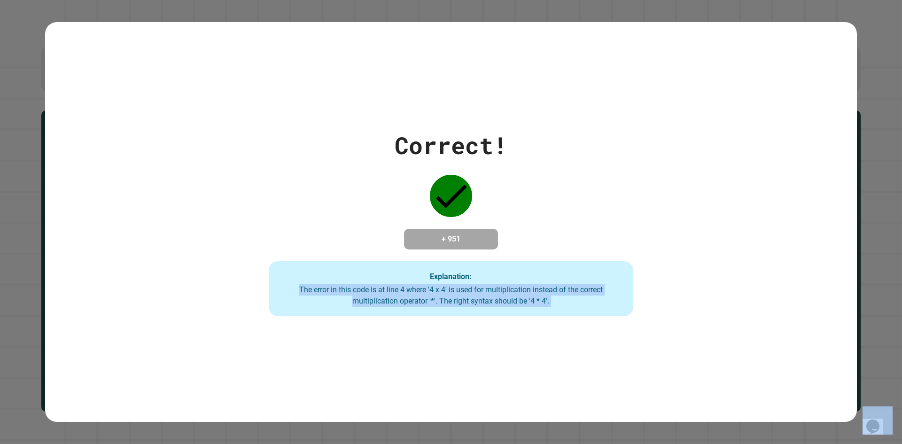
click at [211, 353] on div "Correct! + 951 Explanation: The error in this code is at line 4 where '4 x 4' i…" at bounding box center [450, 222] width 811 height 400
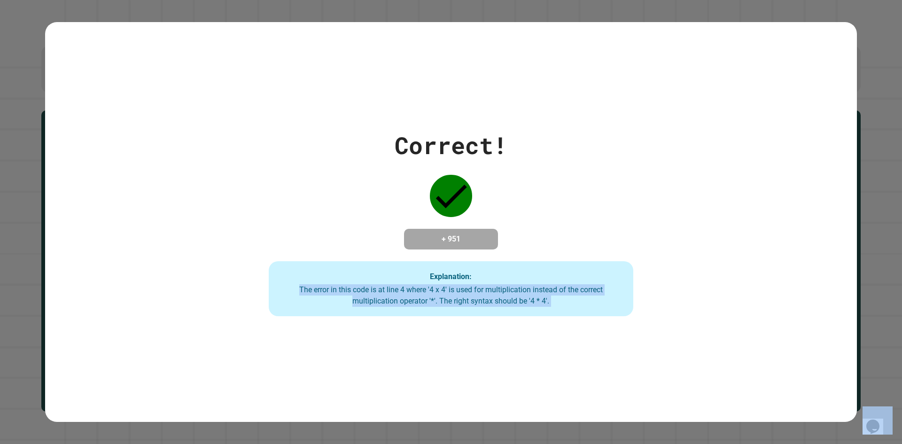
click at [211, 353] on div "Correct! + 951 Explanation: The error in this code is at line 4 where '4 x 4' i…" at bounding box center [450, 222] width 811 height 400
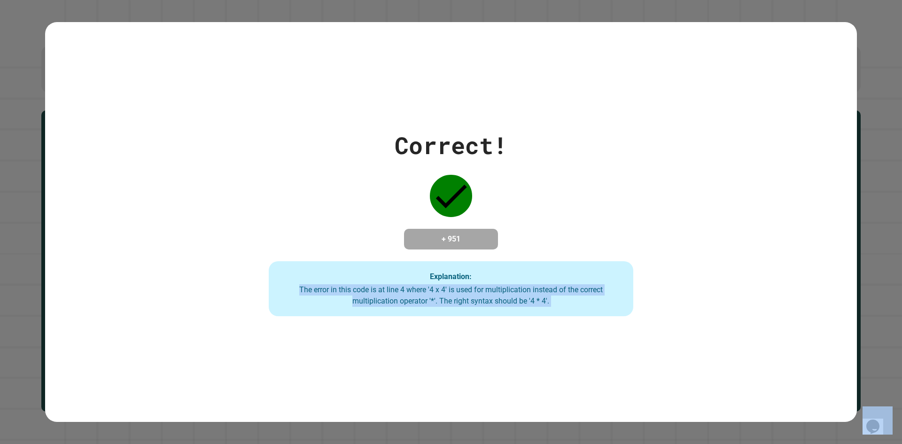
click at [211, 353] on div "Correct! + 951 Explanation: The error in this code is at line 4 where '4 x 4' i…" at bounding box center [450, 222] width 811 height 400
click at [218, 354] on div "Correct! + 951 Explanation: The error in this code is at line 4 where '4 x 4' i…" at bounding box center [450, 222] width 811 height 400
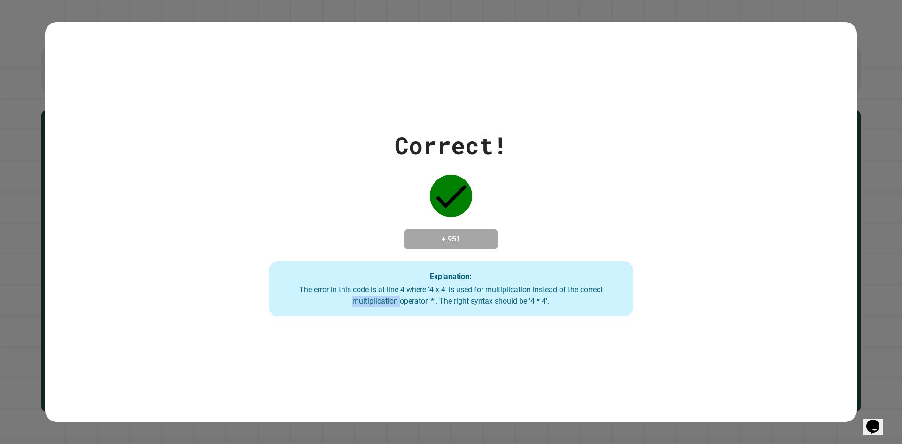
click at [218, 354] on div "Correct! + 951 Explanation: The error in this code is at line 4 where '4 x 4' i…" at bounding box center [450, 222] width 811 height 400
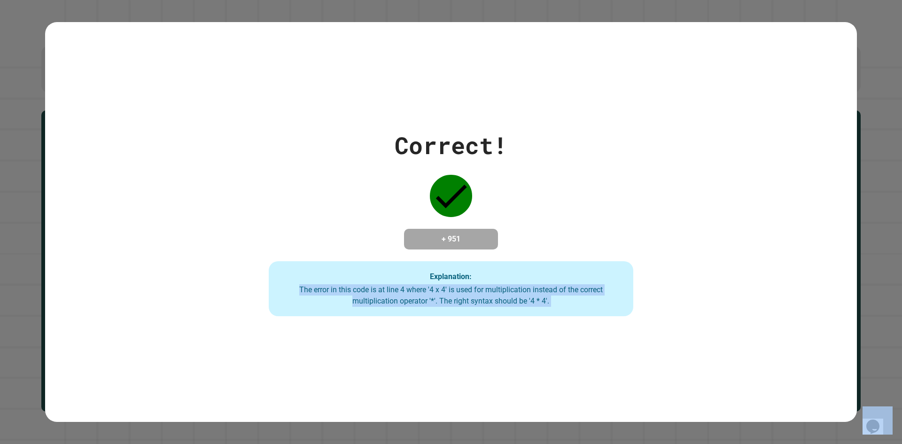
click at [218, 354] on div "Correct! + 951 Explanation: The error in this code is at line 4 where '4 x 4' i…" at bounding box center [450, 222] width 811 height 400
click at [217, 354] on div "Correct! + 951 Explanation: The error in this code is at line 4 where '4 x 4' i…" at bounding box center [450, 222] width 811 height 400
click at [217, 353] on div "Correct! + 951 Explanation: The error in this code is at line 4 where '4 x 4' i…" at bounding box center [450, 222] width 811 height 400
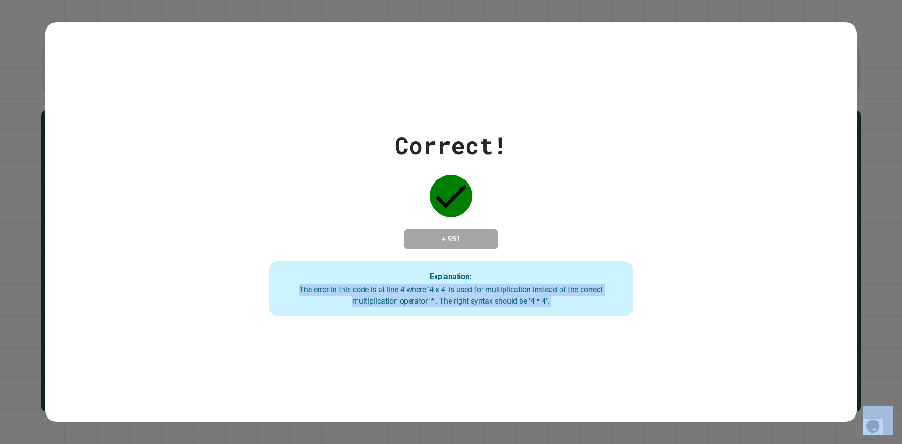
click at [217, 353] on div "Correct! + 951 Explanation: The error in this code is at line 4 where '4 x 4' i…" at bounding box center [450, 222] width 811 height 400
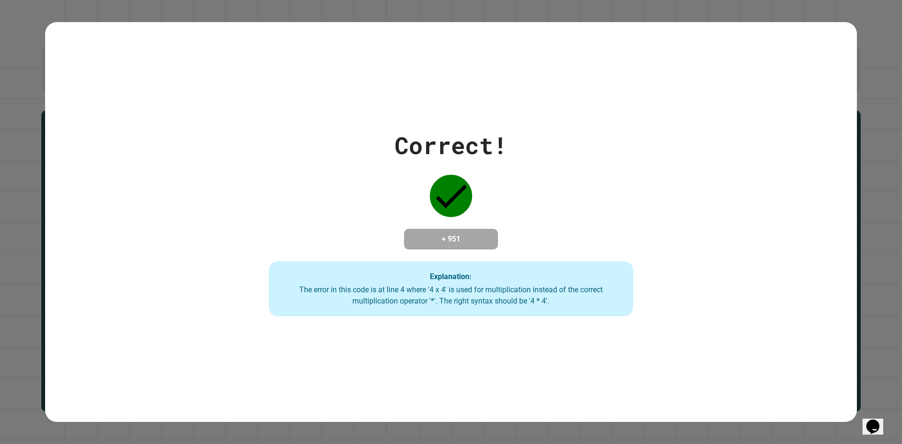
click at [581, 235] on div "Correct! + 951 Explanation: The error in this code is at line 4 where '4 x 4' i…" at bounding box center [451, 222] width 521 height 189
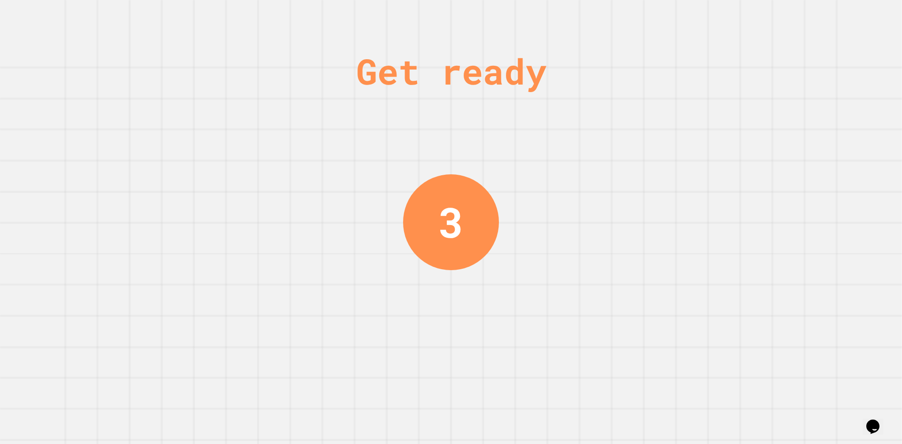
click at [478, 259] on div "3" at bounding box center [451, 222] width 96 height 96
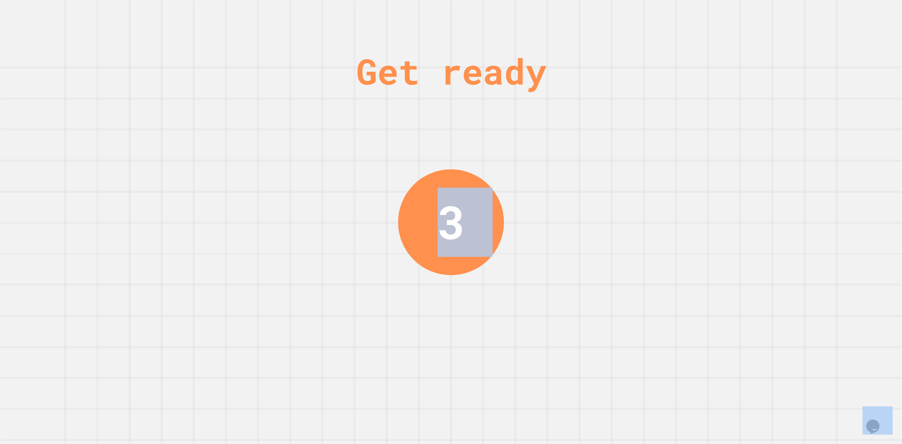
click at [478, 259] on div "3" at bounding box center [451, 222] width 106 height 106
click at [478, 259] on div "Get ready 3" at bounding box center [451, 222] width 70 height 444
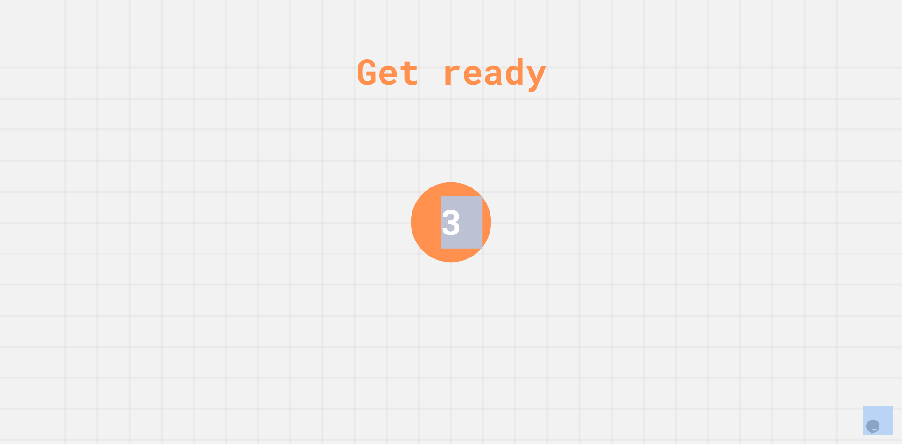
click at [478, 259] on div "Get ready 3" at bounding box center [451, 222] width 70 height 444
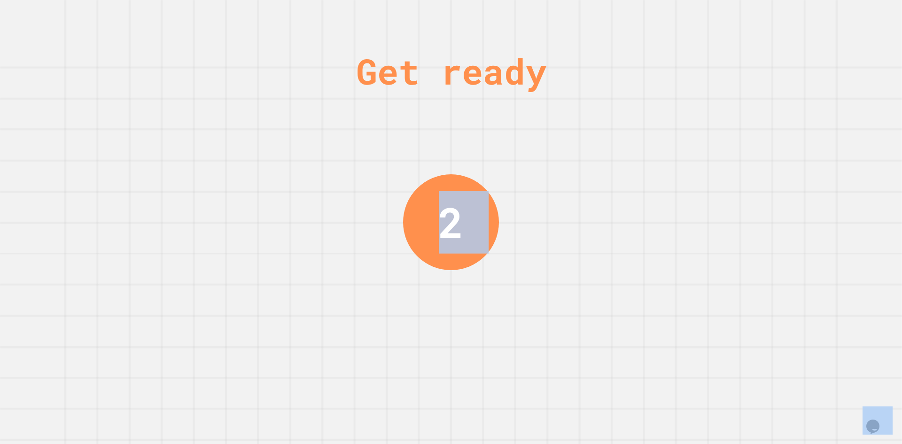
click at [471, 281] on div "Get ready 2" at bounding box center [451, 222] width 70 height 444
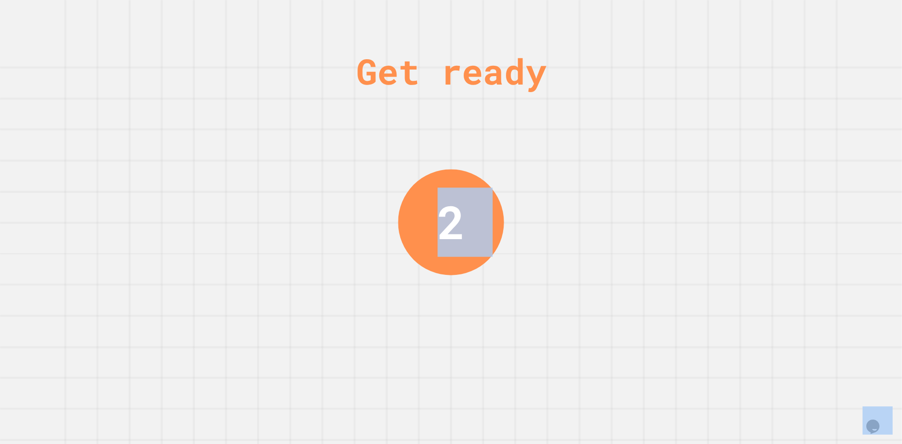
click at [471, 281] on div "Get ready 2" at bounding box center [451, 222] width 70 height 444
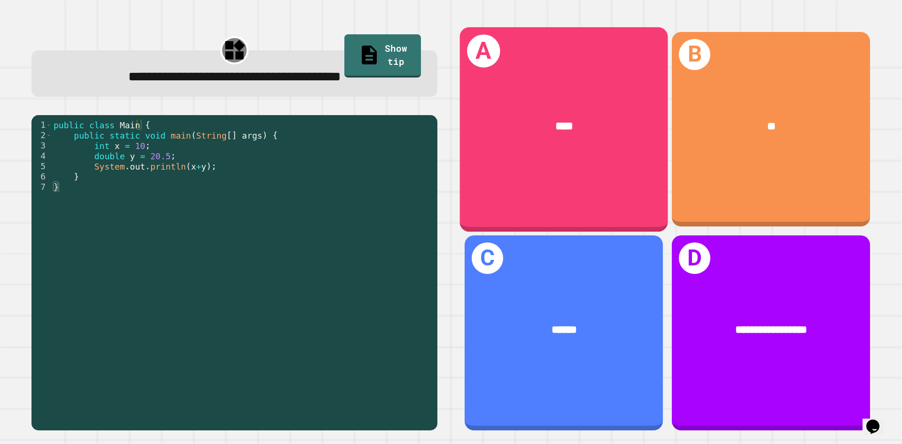
click at [584, 158] on div "A ****" at bounding box center [564, 129] width 208 height 204
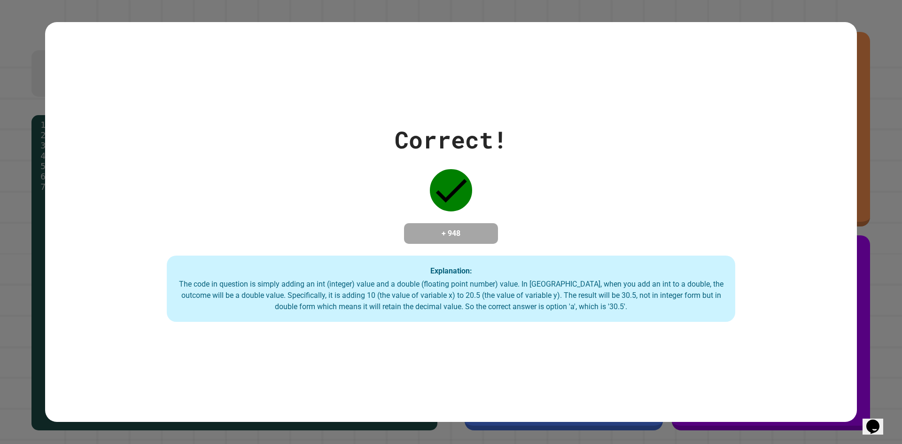
click at [516, 193] on div "Correct! + 948 Explanation: The code in question is simply adding an int (integ…" at bounding box center [450, 222] width 811 height 200
click at [522, 199] on div "Correct! + 948 Explanation: The code in question is simply adding an int (integ…" at bounding box center [450, 222] width 811 height 200
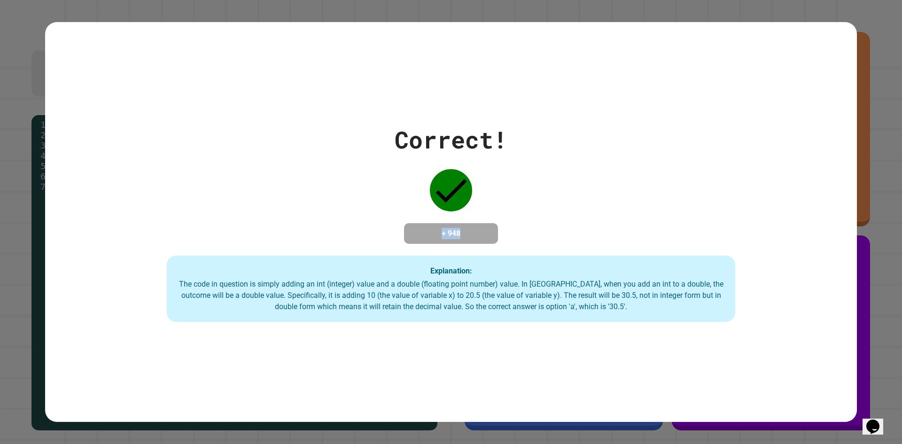
click at [522, 199] on div "Correct! + 948 Explanation: The code in question is simply adding an int (integ…" at bounding box center [450, 222] width 811 height 200
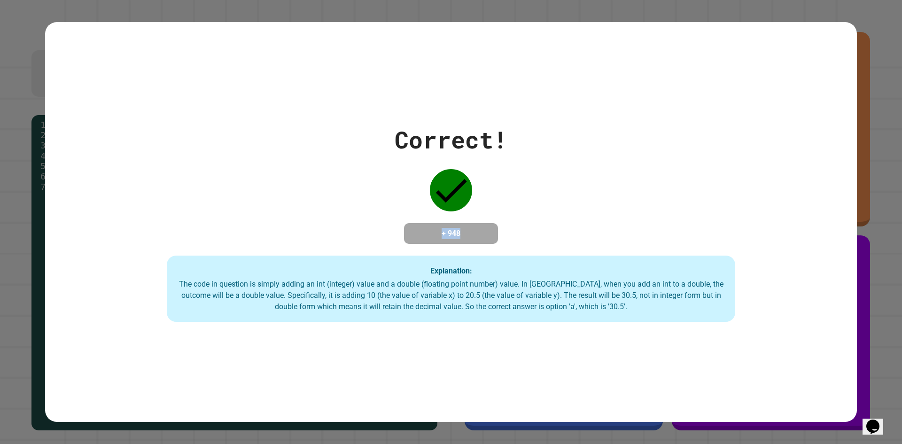
click at [523, 193] on div "Correct! + 948 Explanation: The code in question is simply adding an int (integ…" at bounding box center [450, 222] width 811 height 200
click at [523, 189] on div "Correct! + 948 Explanation: The code in question is simply adding an int (integ…" at bounding box center [450, 222] width 811 height 200
click at [524, 190] on div "Correct! + 948 Explanation: The code in question is simply adding an int (integ…" at bounding box center [450, 222] width 811 height 200
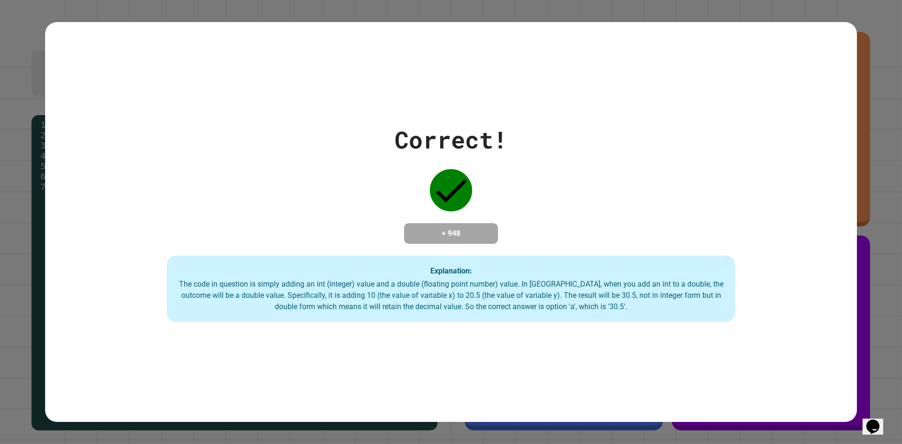
click at [524, 190] on div "Correct! + 948 Explanation: The code in question is simply adding an int (integ…" at bounding box center [450, 222] width 811 height 200
click at [525, 191] on div "Correct! + 948 Explanation: The code in question is simply adding an int (integ…" at bounding box center [450, 222] width 811 height 200
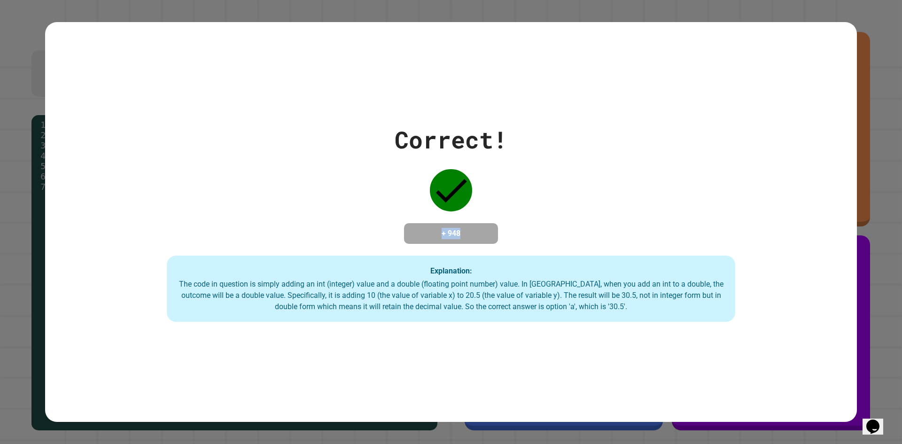
click at [525, 191] on div "Correct! + 948 Explanation: The code in question is simply adding an int (integ…" at bounding box center [450, 222] width 811 height 200
click at [529, 189] on div "Correct! + 948 Explanation: The code in question is simply adding an int (integ…" at bounding box center [450, 222] width 811 height 200
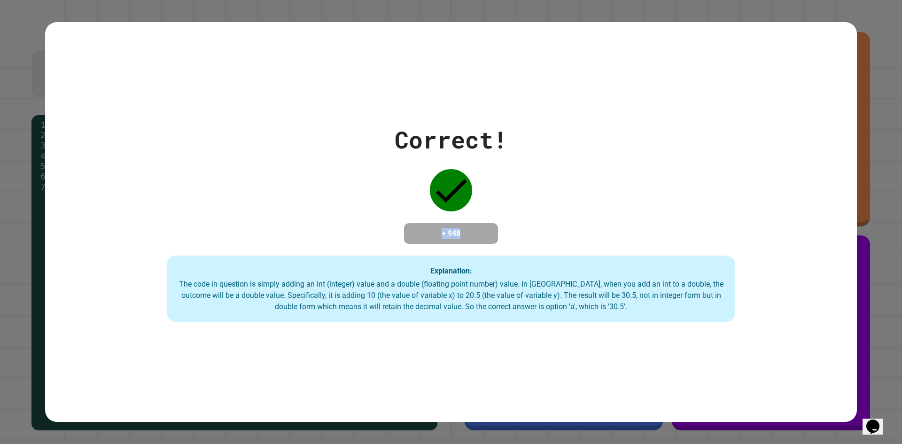
click at [529, 189] on div "Correct! + 948 Explanation: The code in question is simply adding an int (integ…" at bounding box center [450, 222] width 811 height 200
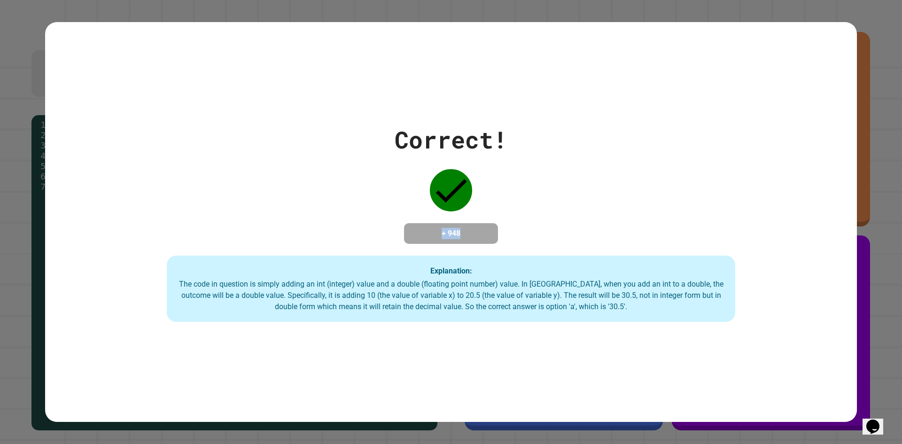
click at [529, 189] on div "Correct! + 948 Explanation: The code in question is simply adding an int (integ…" at bounding box center [450, 222] width 811 height 200
click at [530, 188] on div "Correct! + 948 Explanation: The code in question is simply adding an int (integ…" at bounding box center [450, 222] width 811 height 200
click at [531, 187] on div "Correct! + 948 Explanation: The code in question is simply adding an int (integ…" at bounding box center [450, 222] width 811 height 200
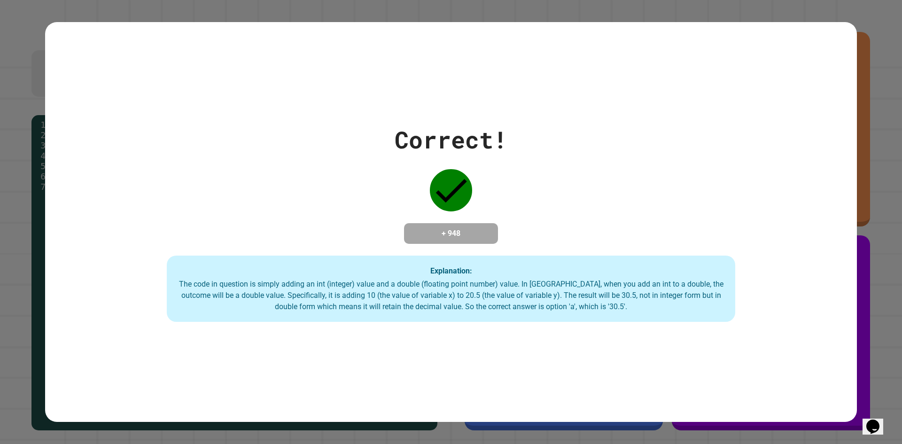
click at [529, 172] on div "Correct! + 948 Explanation: The code in question is simply adding an int (integ…" at bounding box center [450, 222] width 811 height 200
click at [580, 186] on div "Correct! + 948 Explanation: The code in question is simply adding an int (integ…" at bounding box center [450, 222] width 811 height 200
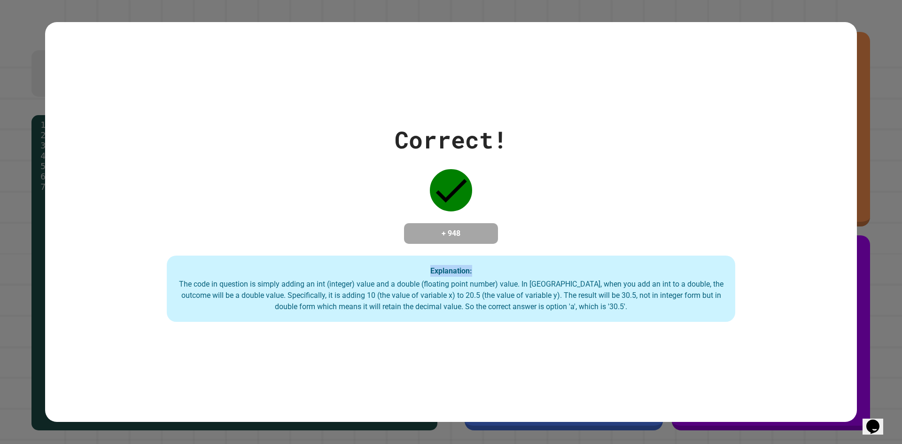
click at [580, 186] on div "Correct! + 948 Explanation: The code in question is simply adding an int (integ…" at bounding box center [450, 222] width 811 height 200
drag, startPoint x: 580, startPoint y: 186, endPoint x: 580, endPoint y: 180, distance: 6.6
click at [580, 180] on div "Correct! + 948 Explanation: The code in question is simply adding an int (integ…" at bounding box center [450, 222] width 811 height 200
drag, startPoint x: 568, startPoint y: 168, endPoint x: 567, endPoint y: 182, distance: 13.6
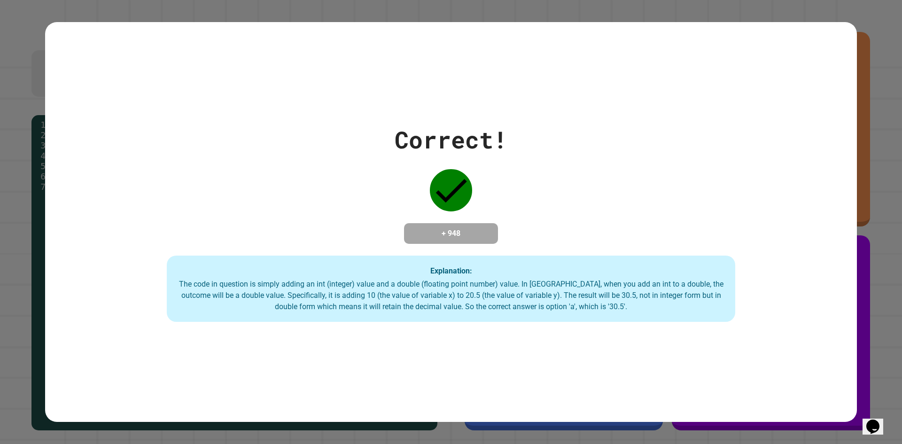
click at [568, 170] on div "Correct! + 948 Explanation: The code in question is simply adding an int (integ…" at bounding box center [450, 222] width 811 height 200
click at [567, 179] on div "Correct! + 948 Explanation: The code in question is simply adding an int (integ…" at bounding box center [450, 222] width 811 height 200
click at [567, 182] on div "Correct! + 948 Explanation: The code in question is simply adding an int (integ…" at bounding box center [450, 222] width 811 height 200
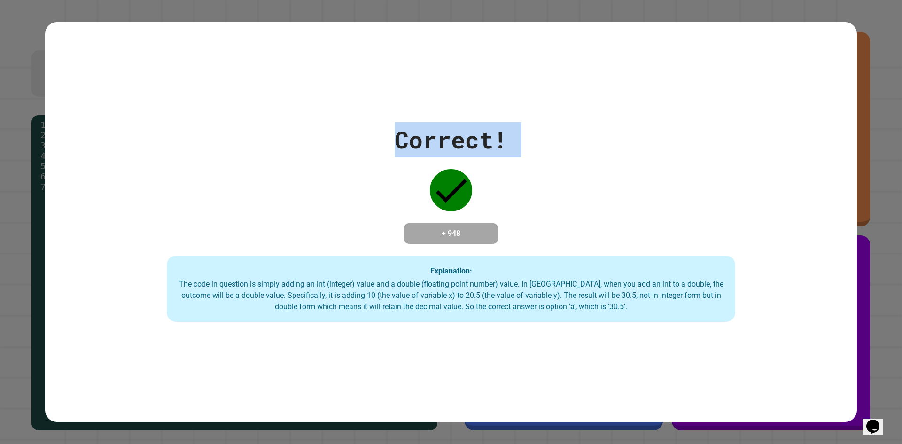
drag, startPoint x: 567, startPoint y: 182, endPoint x: 569, endPoint y: 188, distance: 6.4
click at [567, 183] on div "Correct! + 948 Explanation: The code in question is simply adding an int (integ…" at bounding box center [450, 222] width 811 height 200
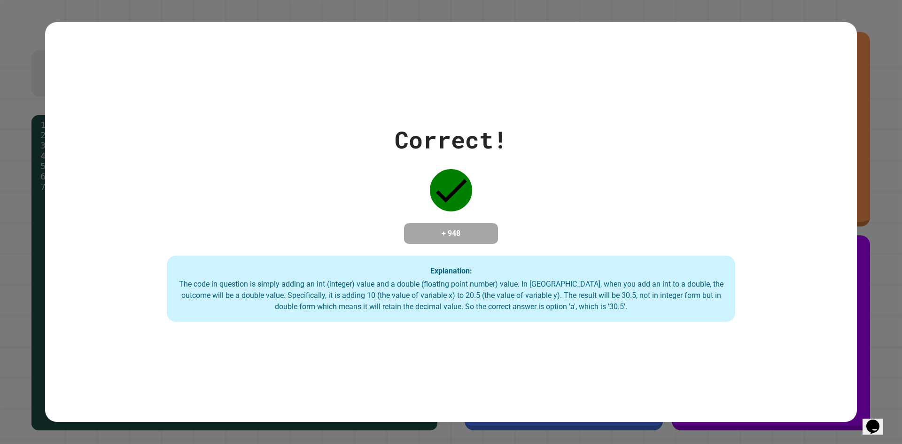
click at [567, 185] on div "Correct! + 948 Explanation: The code in question is simply adding an int (integ…" at bounding box center [450, 222] width 811 height 200
click at [569, 187] on div "Correct! + 948 Explanation: The code in question is simply adding an int (integ…" at bounding box center [450, 222] width 811 height 200
click at [571, 190] on div "Correct! + 948 Explanation: The code in question is simply adding an int (integ…" at bounding box center [450, 222] width 811 height 200
click at [573, 192] on div "Correct! + 948 Explanation: The code in question is simply adding an int (integ…" at bounding box center [450, 222] width 811 height 200
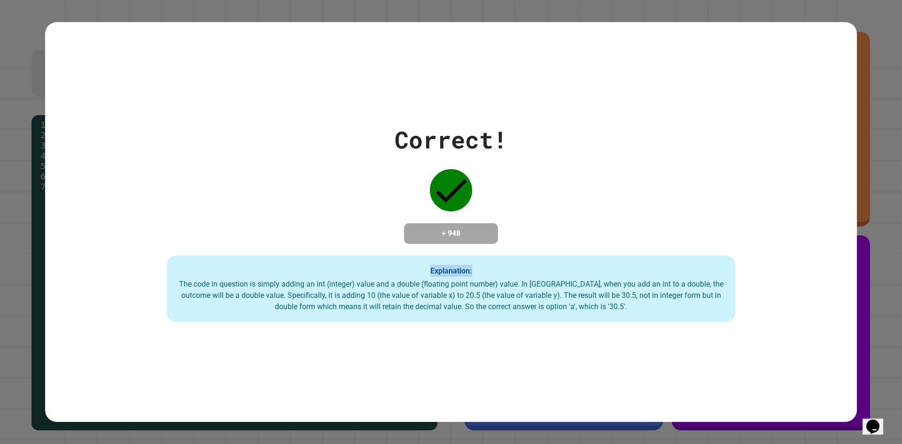
click at [573, 192] on div "Correct! + 948 Explanation: The code in question is simply adding an int (integ…" at bounding box center [450, 222] width 811 height 200
drag, startPoint x: 573, startPoint y: 192, endPoint x: 569, endPoint y: 220, distance: 28.5
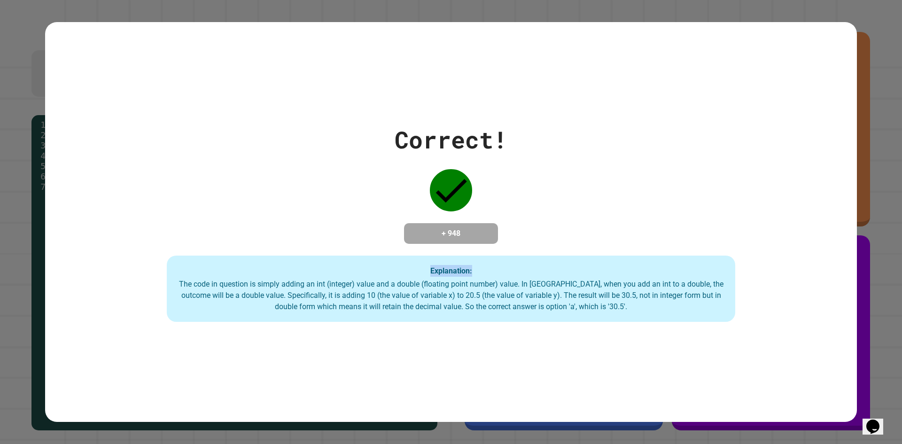
click at [573, 193] on div "Correct! + 948 Explanation: The code in question is simply adding an int (integ…" at bounding box center [450, 222] width 811 height 200
click at [567, 216] on div "Correct! + 948 Explanation: The code in question is simply adding an int (integ…" at bounding box center [450, 222] width 811 height 200
click at [569, 215] on div "Correct! + 948 Explanation: The code in question is simply adding an int (integ…" at bounding box center [450, 222] width 811 height 200
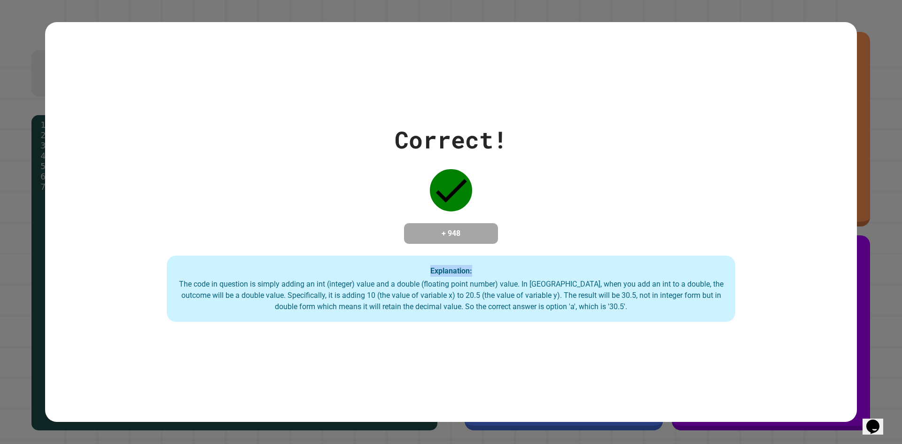
click at [569, 215] on div "Correct! + 948 Explanation: The code in question is simply adding an int (integ…" at bounding box center [450, 222] width 811 height 200
click at [567, 212] on div "Correct! + 948 Explanation: The code in question is simply adding an int (integ…" at bounding box center [450, 222] width 811 height 200
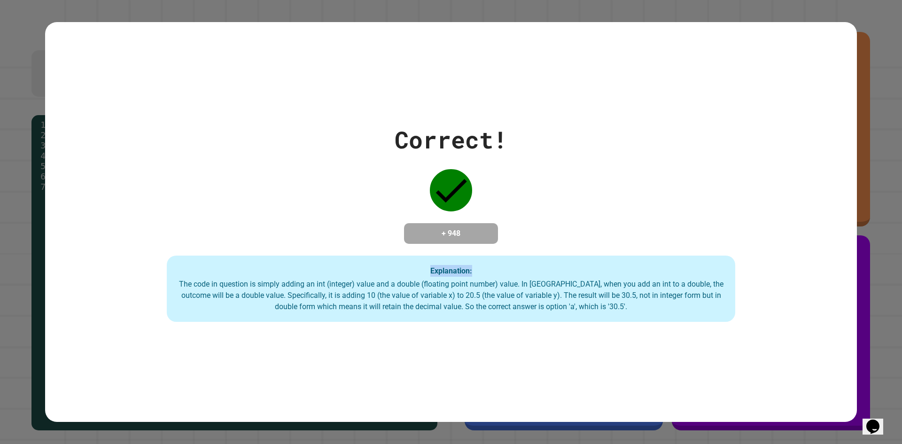
click at [567, 212] on div "Correct! + 948 Explanation: The code in question is simply adding an int (integ…" at bounding box center [450, 222] width 811 height 200
click at [562, 207] on div "Correct! + 948 Explanation: The code in question is simply adding an int (integ…" at bounding box center [450, 222] width 811 height 200
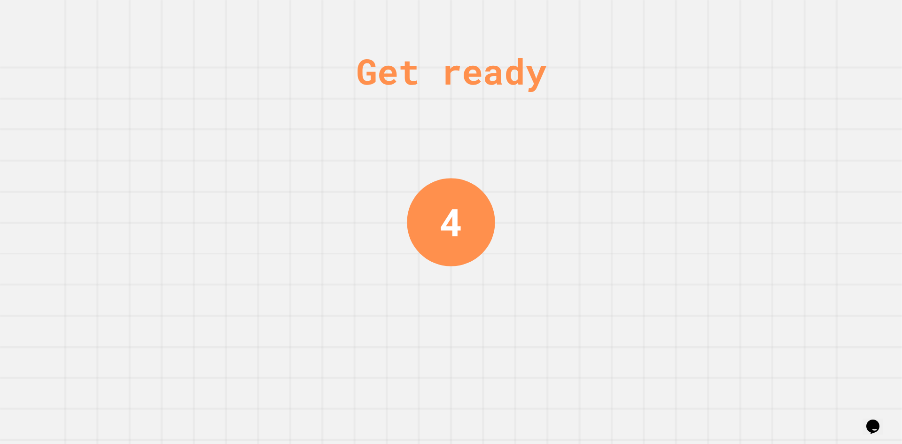
click at [584, 248] on div "Get ready 4" at bounding box center [451, 222] width 902 height 444
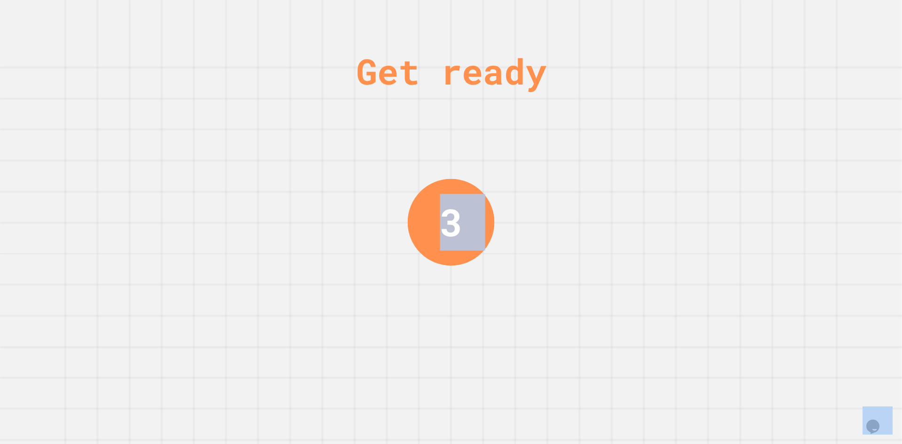
click at [629, 69] on div "Get ready 3" at bounding box center [451, 222] width 902 height 444
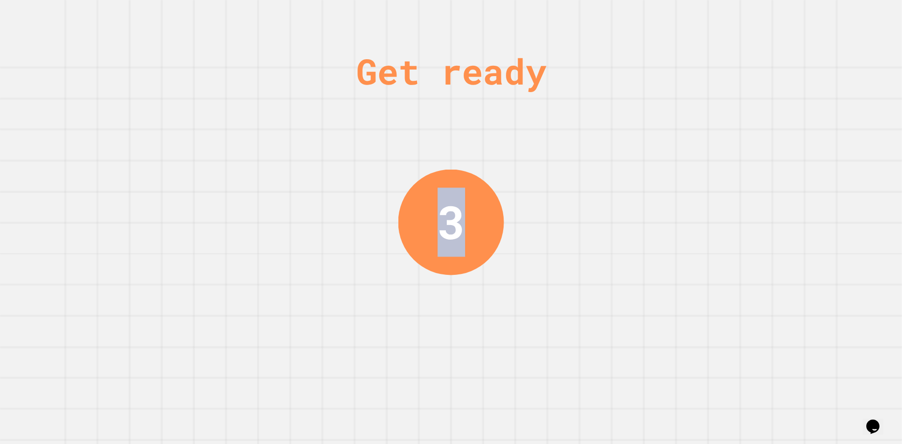
click at [625, 67] on div "Get ready 3" at bounding box center [451, 222] width 902 height 444
click at [546, 67] on div "Get ready" at bounding box center [451, 71] width 190 height 53
click at [546, 68] on div "Get ready" at bounding box center [451, 71] width 190 height 53
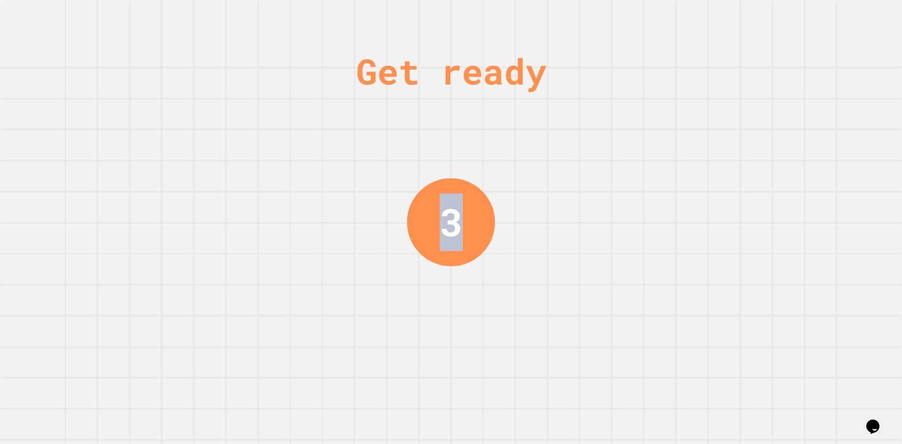
drag, startPoint x: 621, startPoint y: 68, endPoint x: 614, endPoint y: 80, distance: 13.9
click at [546, 70] on div "Get ready" at bounding box center [451, 71] width 190 height 53
click at [546, 77] on div "Get ready" at bounding box center [451, 71] width 190 height 53
click at [546, 78] on div "Get ready" at bounding box center [451, 71] width 190 height 53
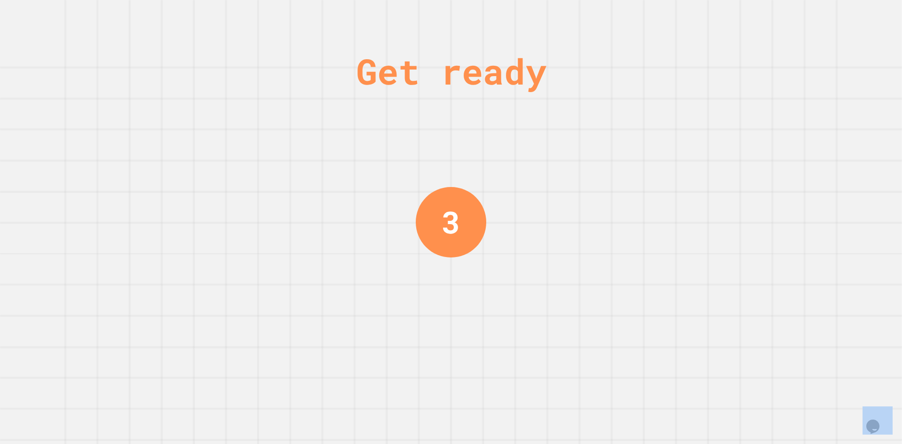
click at [608, 104] on div "Get ready 3" at bounding box center [451, 222] width 902 height 444
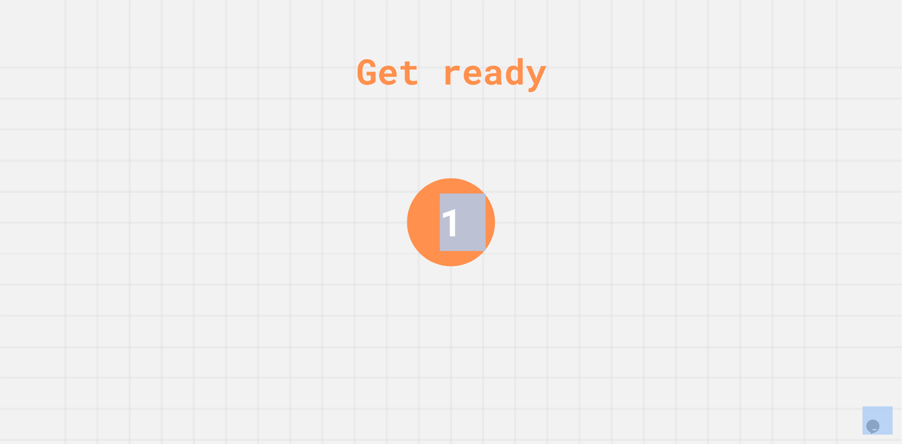
click at [567, 199] on div "Get ready 1" at bounding box center [451, 222] width 902 height 444
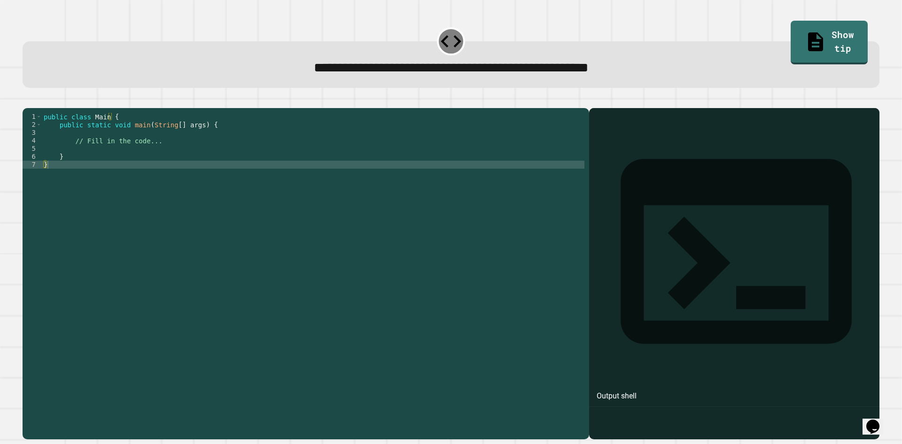
click at [176, 162] on div "public class Main { public static void main ( String [ ] args ) { // Fill in th…" at bounding box center [313, 264] width 542 height 303
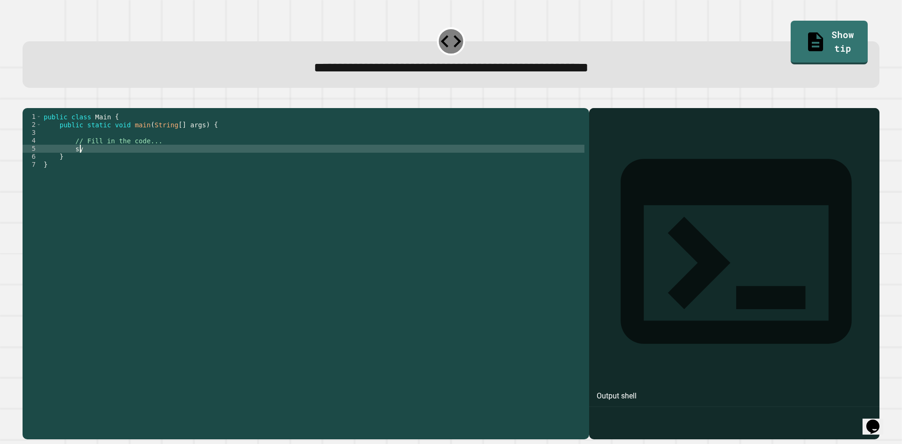
type textarea "*"
type textarea "**********"
click at [27, 100] on button "button" at bounding box center [27, 100] width 0 height 0
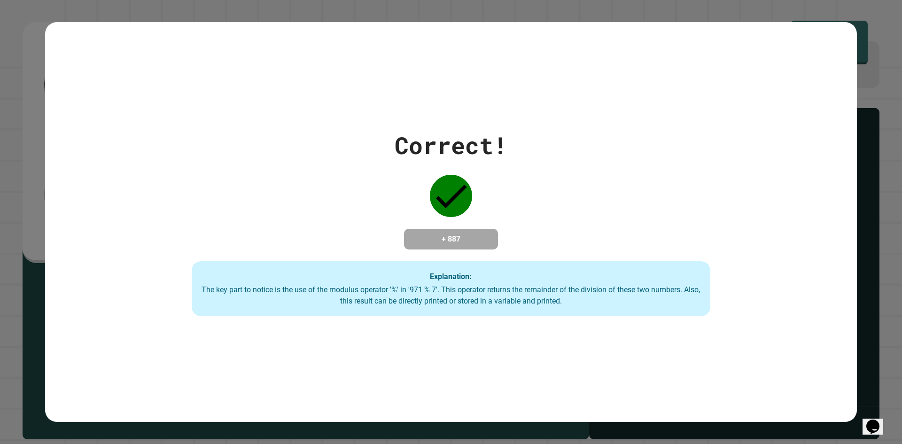
click at [376, 271] on div "Explanation: The key part to notice is the use of the modulus operator '%' in '…" at bounding box center [451, 288] width 518 height 55
click at [379, 268] on div "Explanation: The key part to notice is the use of the modulus operator '%' in '…" at bounding box center [451, 288] width 518 height 55
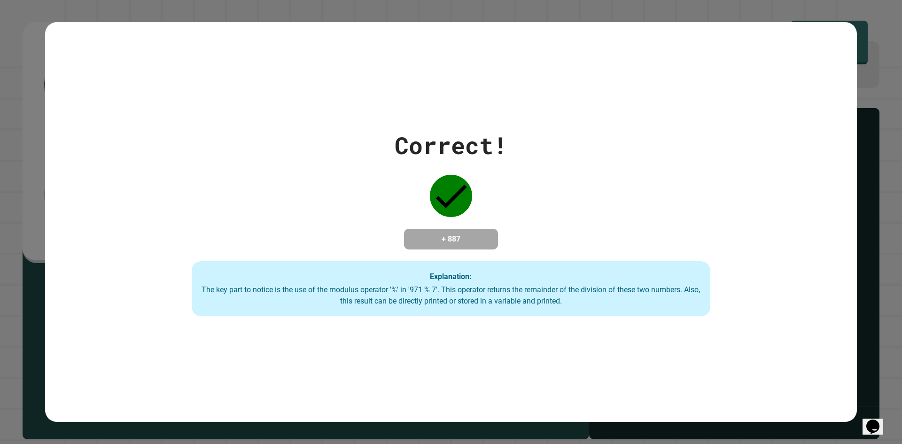
click at [515, 276] on div "Explanation: The key part to notice is the use of the modulus operator '%' in '…" at bounding box center [451, 288] width 518 height 55
click at [660, 242] on div "Correct! + 887 Explanation: The key part to notice is the use of the modulus op…" at bounding box center [451, 222] width 740 height 189
drag, startPoint x: 641, startPoint y: 249, endPoint x: 607, endPoint y: 306, distance: 66.1
click at [607, 303] on div "The key part to notice is the use of the modulus operator '%' in '971 % 7'. Thi…" at bounding box center [451, 295] width 500 height 23
click at [608, 308] on div "Explanation: The key part to notice is the use of the modulus operator '%' in '…" at bounding box center [451, 288] width 518 height 55
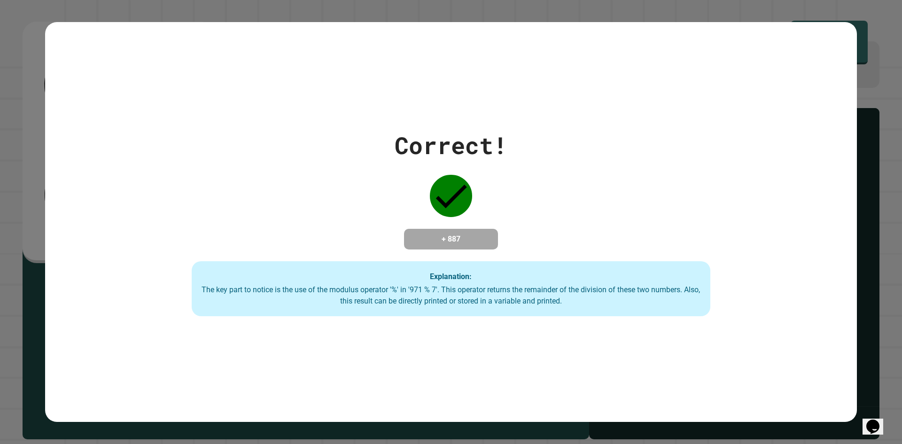
click at [608, 310] on div "Explanation: The key part to notice is the use of the modulus operator '%' in '…" at bounding box center [451, 288] width 518 height 55
click at [608, 313] on div "Explanation: The key part to notice is the use of the modulus operator '%' in '…" at bounding box center [451, 288] width 518 height 55
click at [608, 314] on div "Explanation: The key part to notice is the use of the modulus operator '%' in '…" at bounding box center [451, 288] width 518 height 55
click at [608, 315] on div "Explanation: The key part to notice is the use of the modulus operator '%' in '…" at bounding box center [451, 288] width 518 height 55
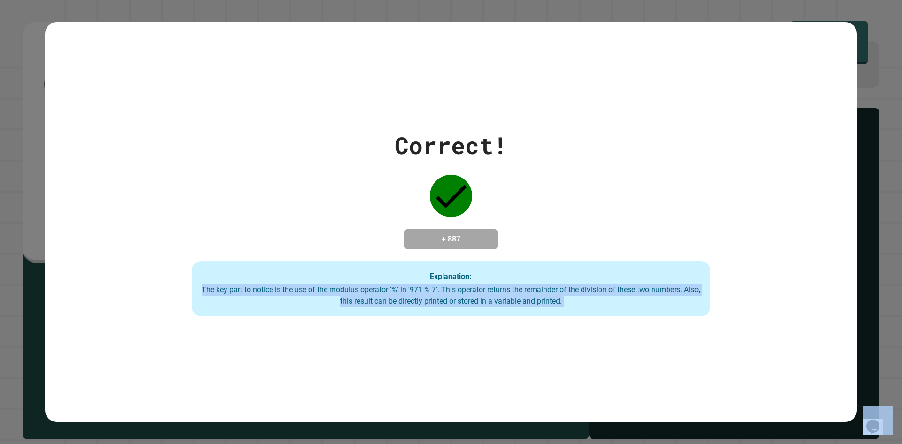
click at [608, 315] on div "Explanation: The key part to notice is the use of the modulus operator '%' in '…" at bounding box center [451, 288] width 518 height 55
click at [608, 312] on div "Explanation: The key part to notice is the use of the modulus operator '%' in '…" at bounding box center [451, 288] width 518 height 55
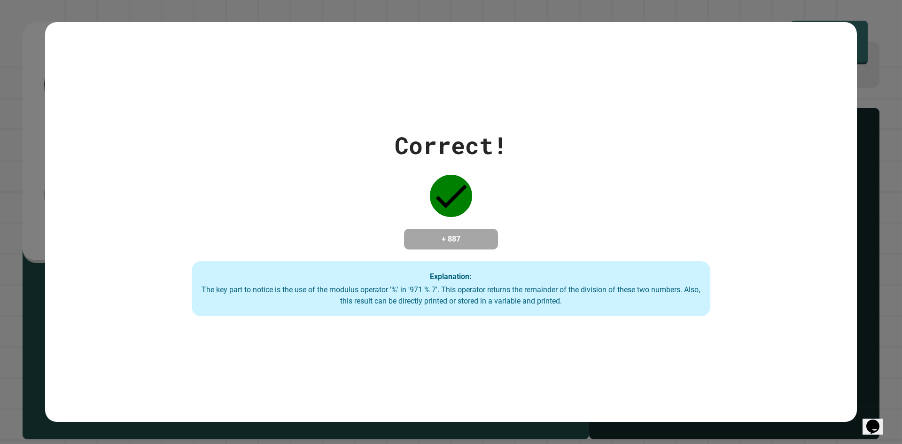
click at [647, 272] on div "Explanation: The key part to notice is the use of the modulus operator '%' in '…" at bounding box center [451, 288] width 518 height 55
click at [648, 275] on div "Explanation: The key part to notice is the use of the modulus operator '%' in '…" at bounding box center [451, 288] width 518 height 55
click at [652, 278] on div "Explanation: The key part to notice is the use of the modulus operator '%' in '…" at bounding box center [451, 288] width 518 height 55
click at [655, 284] on div "Explanation: The key part to notice is the use of the modulus operator '%' in '…" at bounding box center [451, 288] width 518 height 55
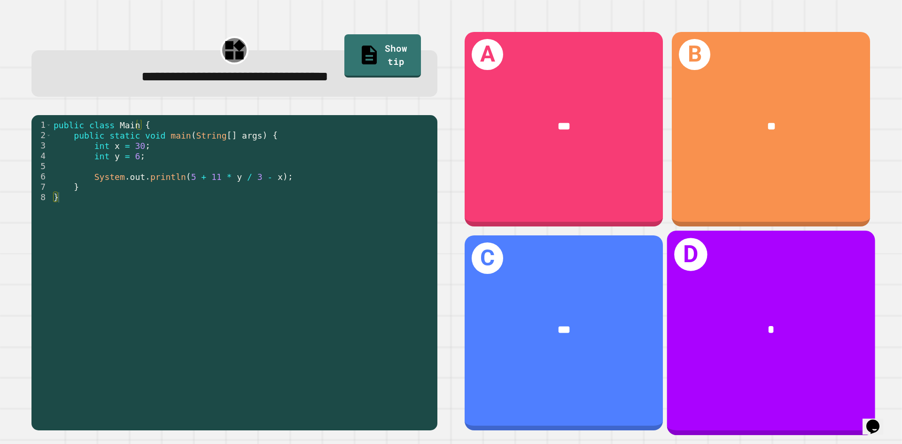
click at [667, 331] on div "*" at bounding box center [771, 330] width 208 height 63
